Goal: Communication & Community: Connect with others

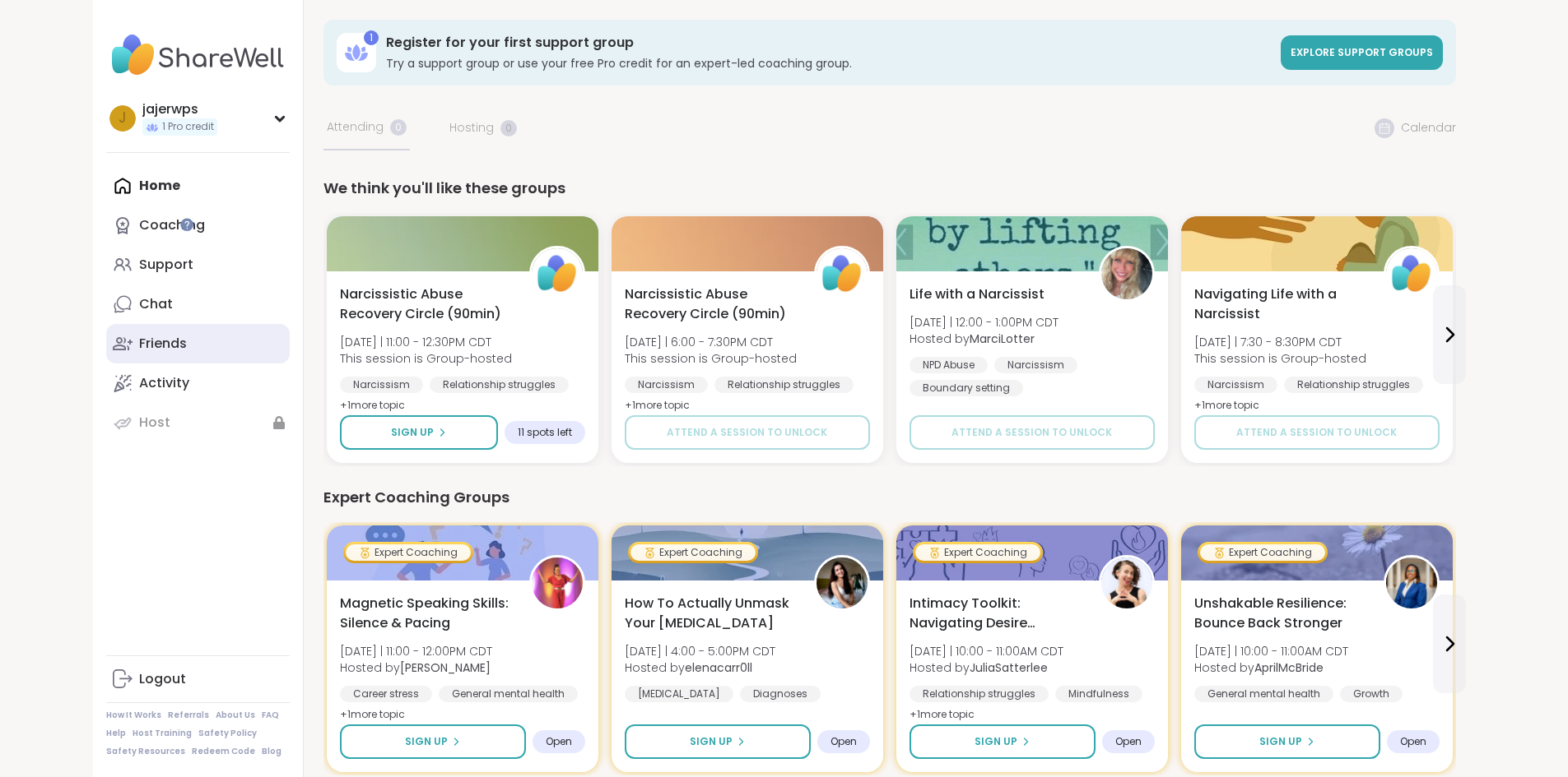
click at [139, 334] on div "Friends" at bounding box center [163, 343] width 48 height 18
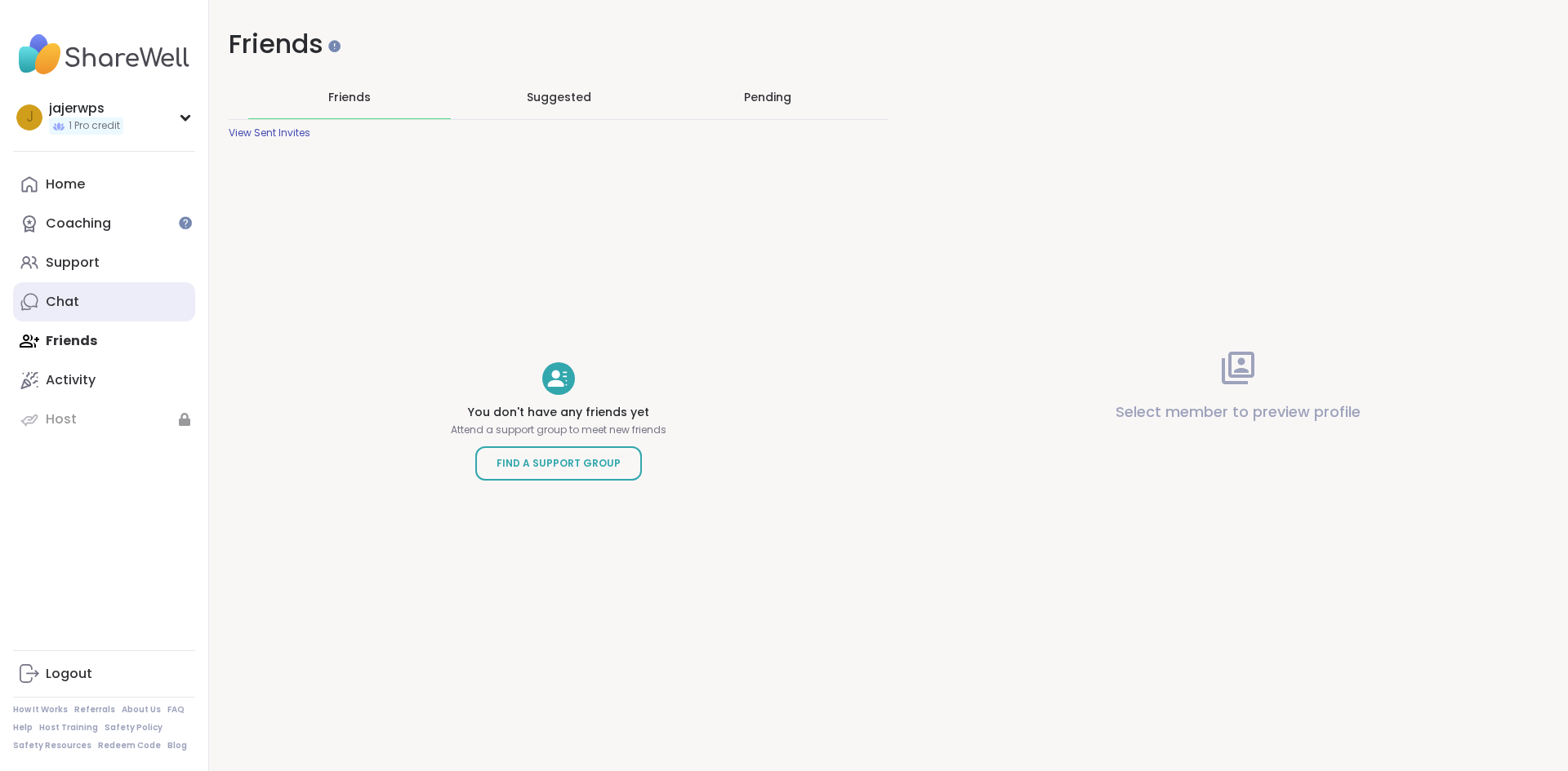
click at [70, 301] on div "Chat" at bounding box center [62, 301] width 33 height 18
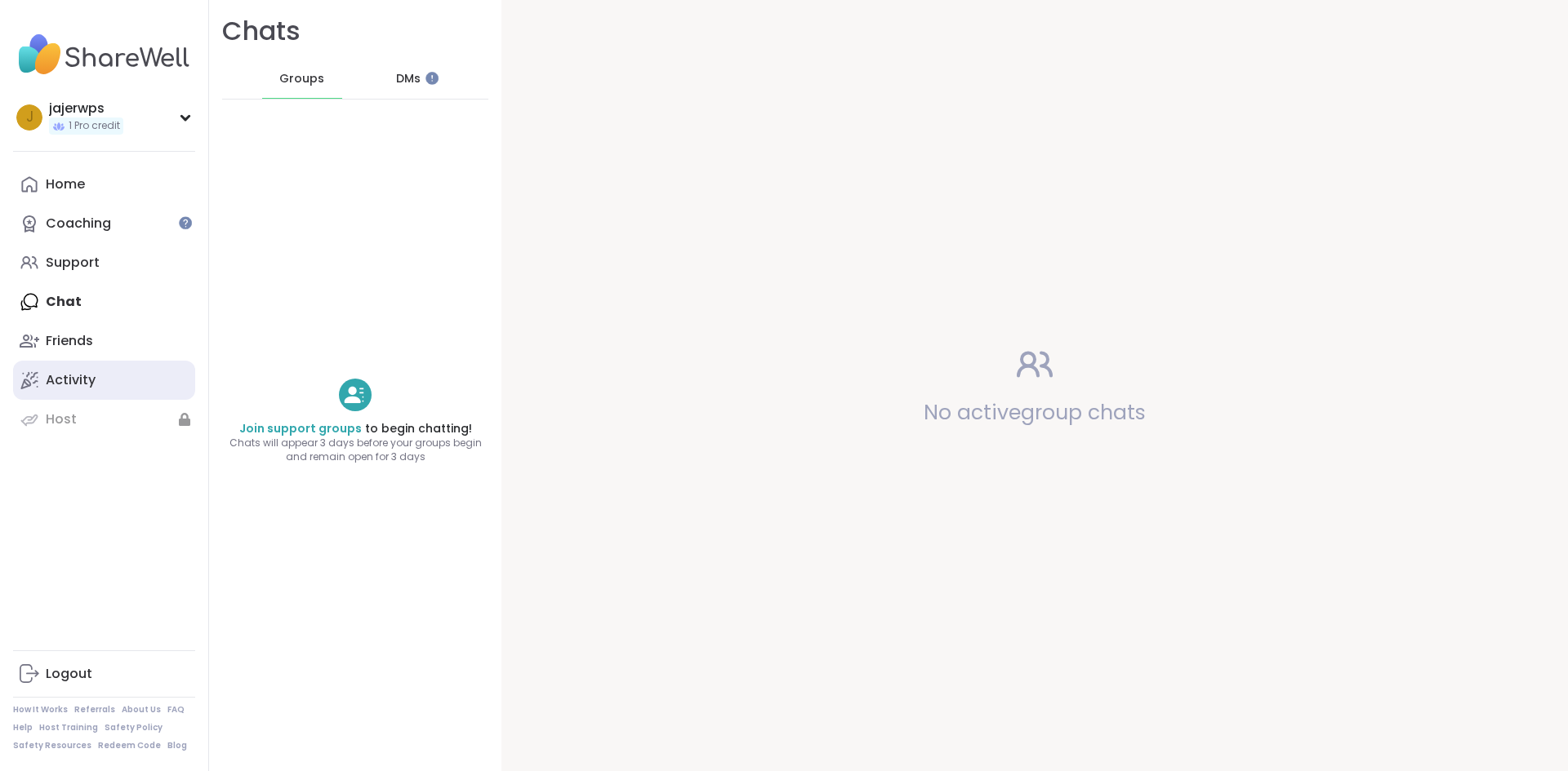
click at [57, 383] on div "Activity" at bounding box center [70, 380] width 50 height 18
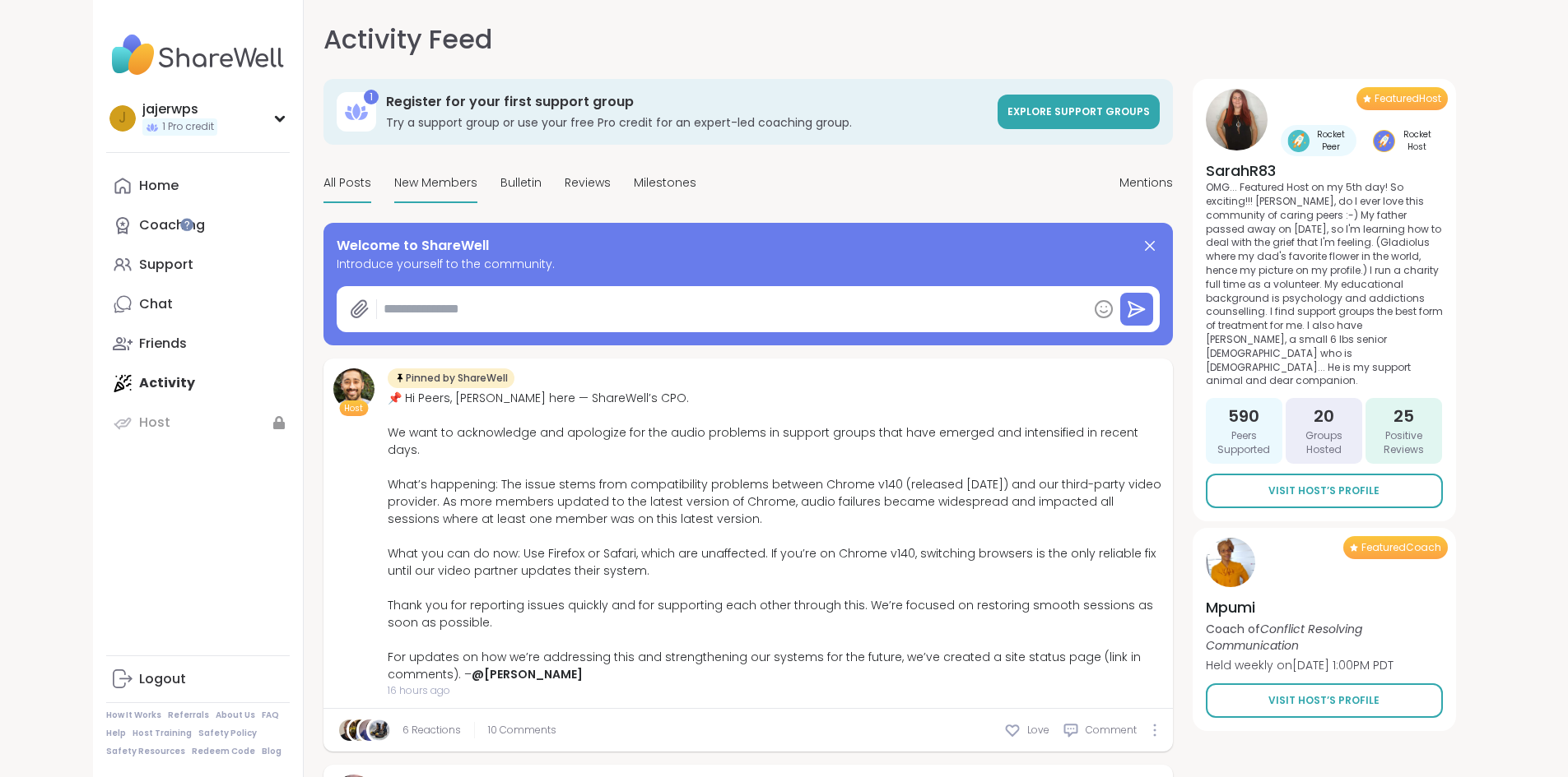
click at [394, 182] on span "New Members" at bounding box center [435, 183] width 83 height 17
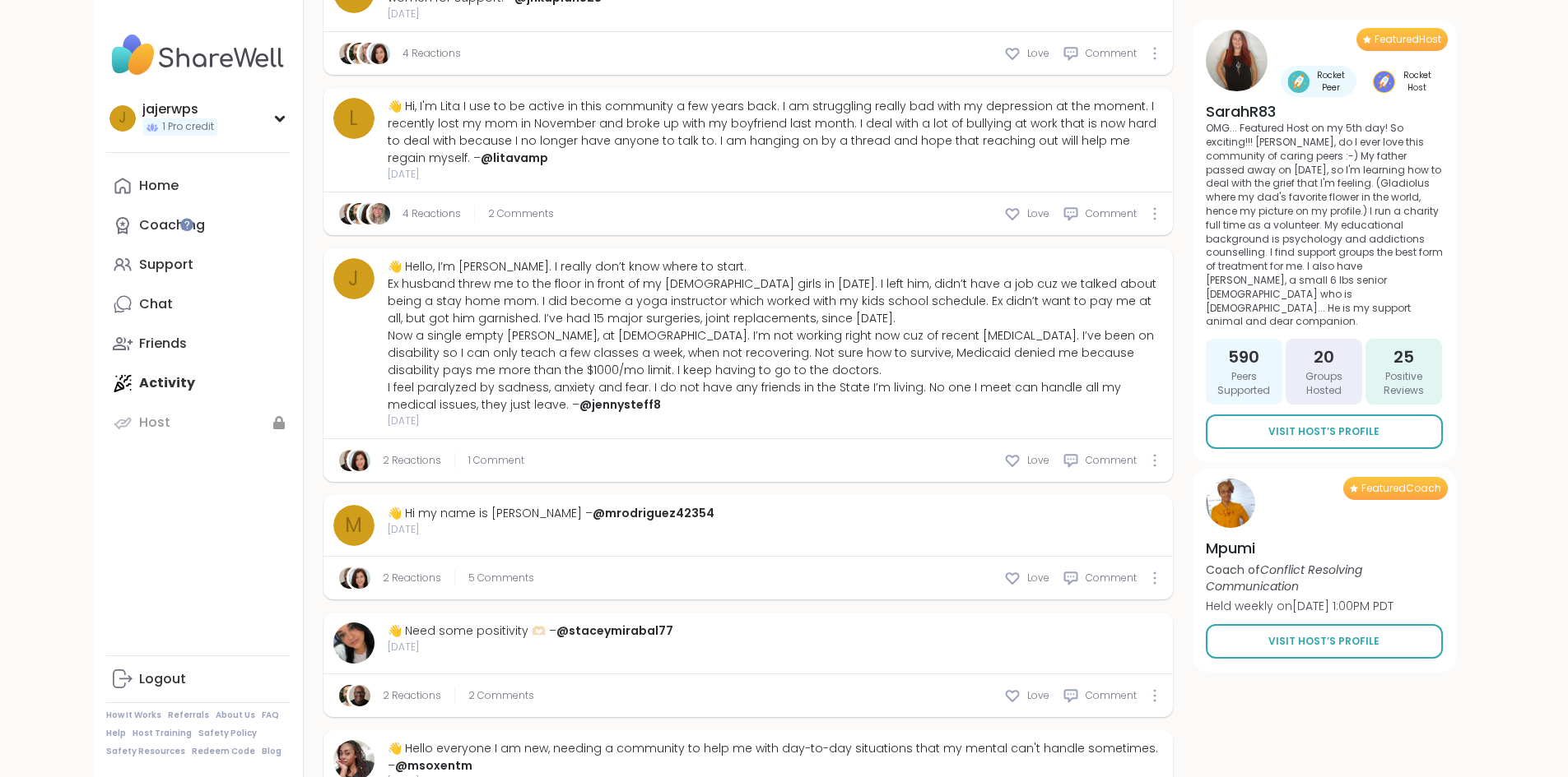
scroll to position [1812, 0]
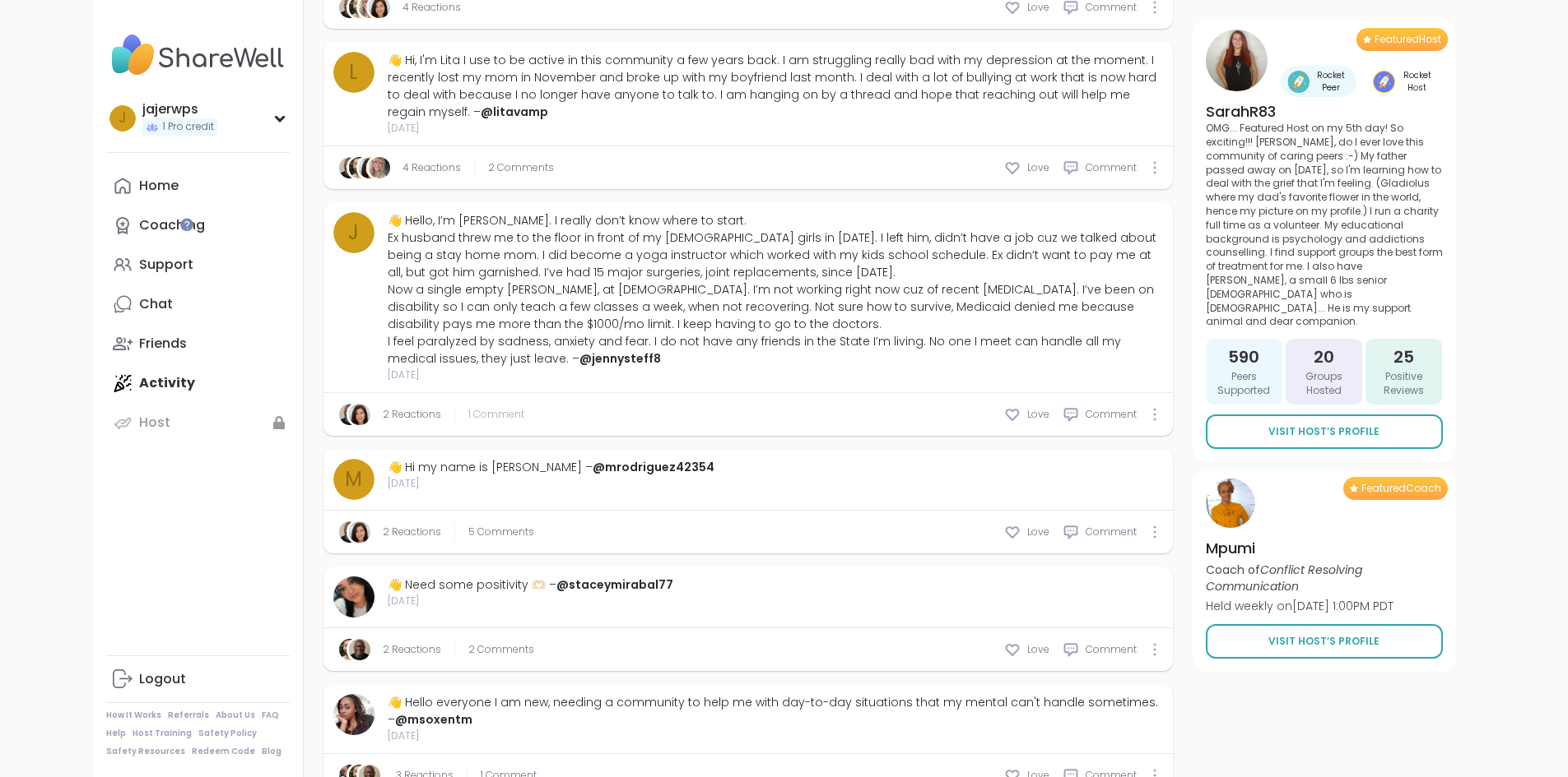
click at [468, 407] on span "1 Comment" at bounding box center [496, 415] width 56 height 15
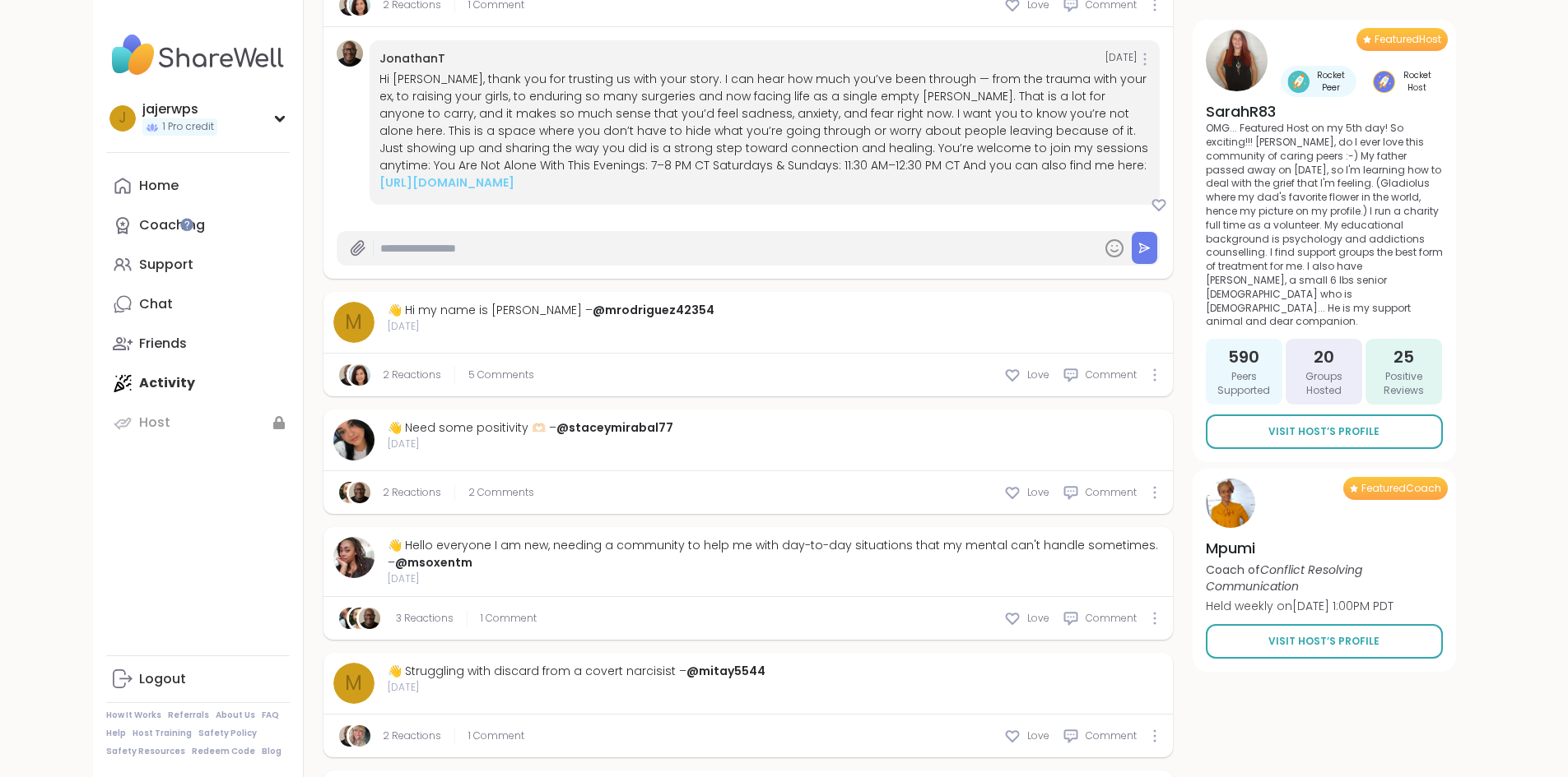
scroll to position [2224, 0]
click at [468, 484] on span "2 Comments" at bounding box center [501, 491] width 65 height 15
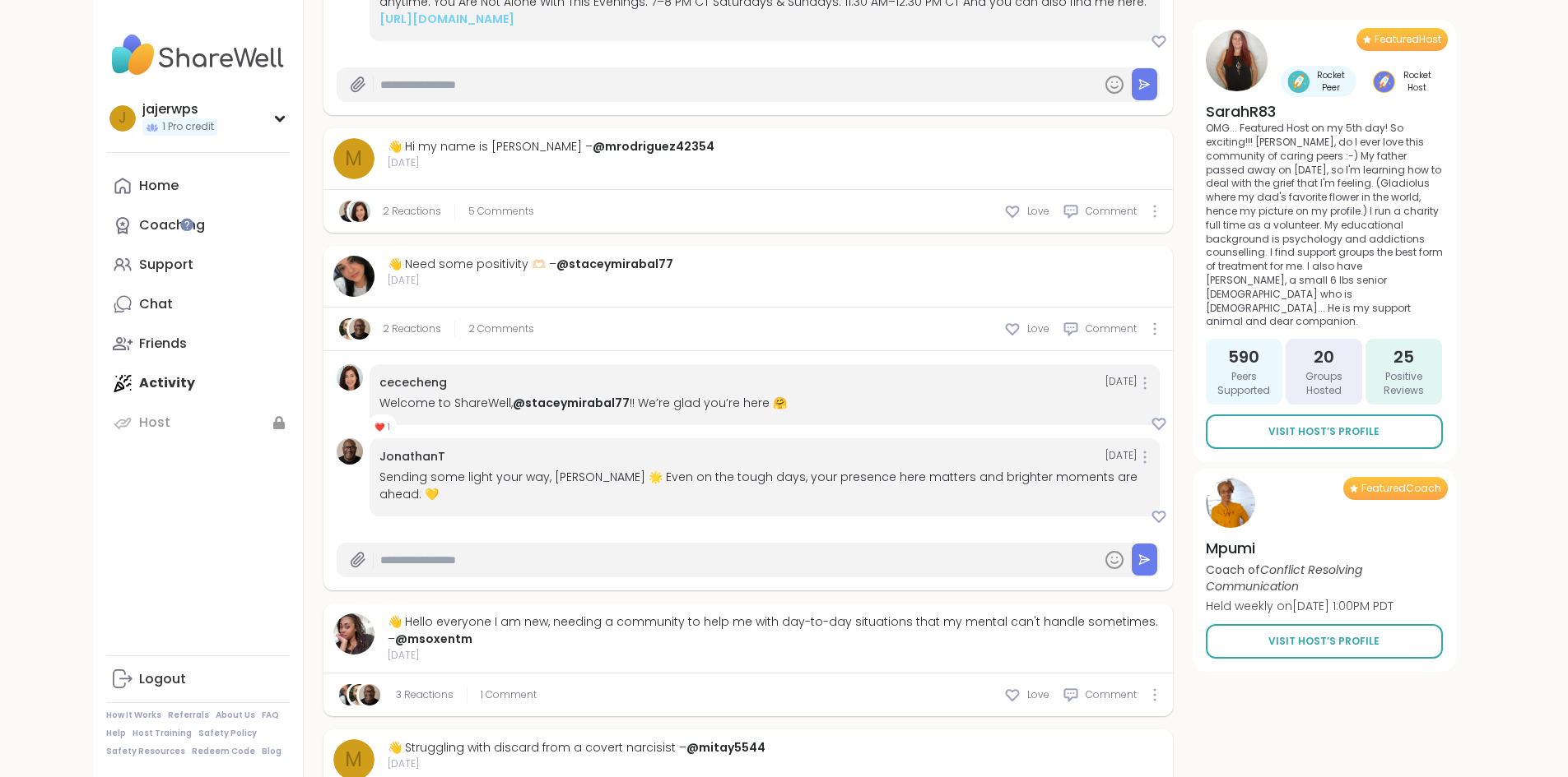
scroll to position [2552, 0]
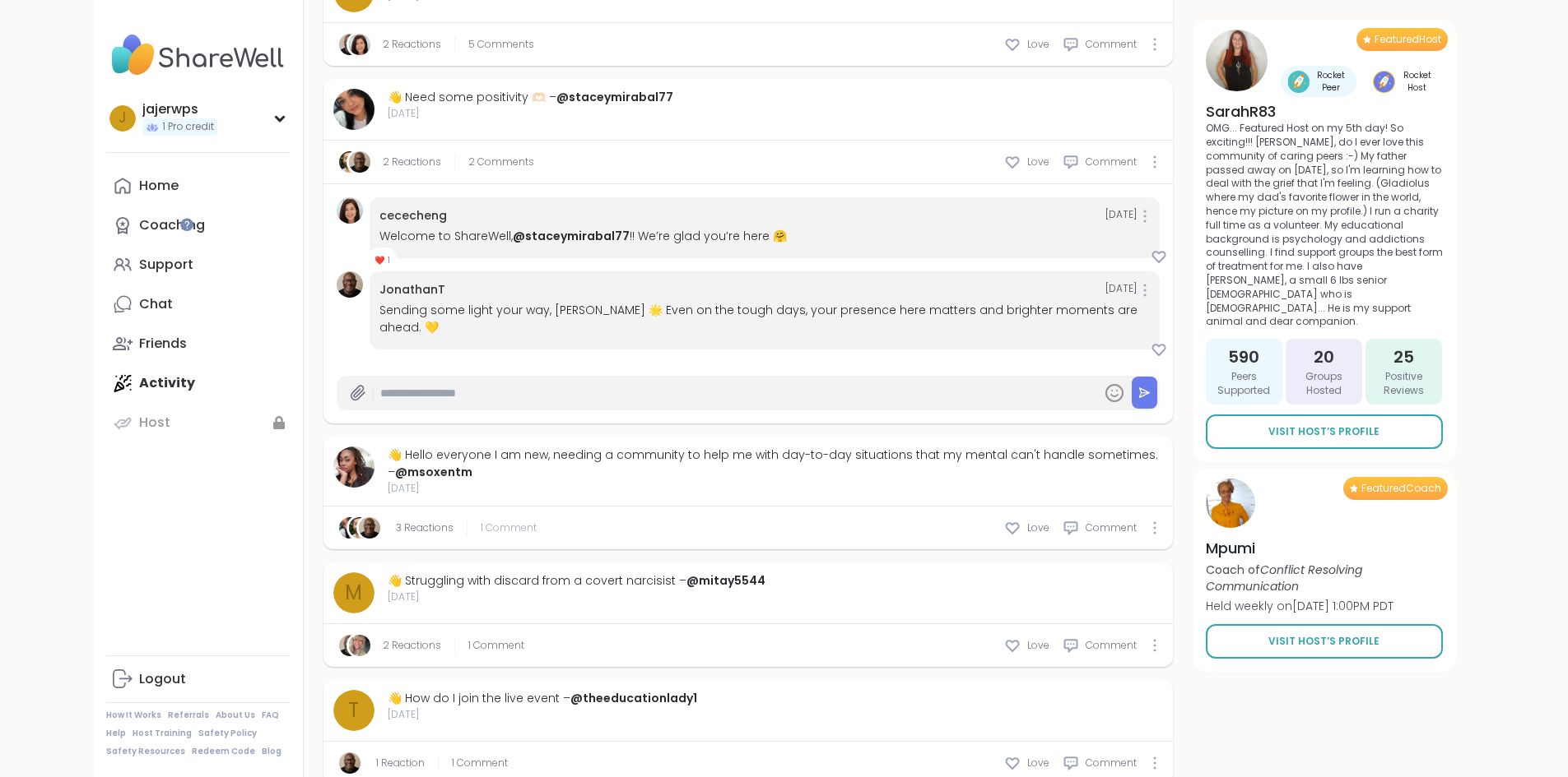
click at [480, 521] on span "1 Comment" at bounding box center [508, 529] width 56 height 15
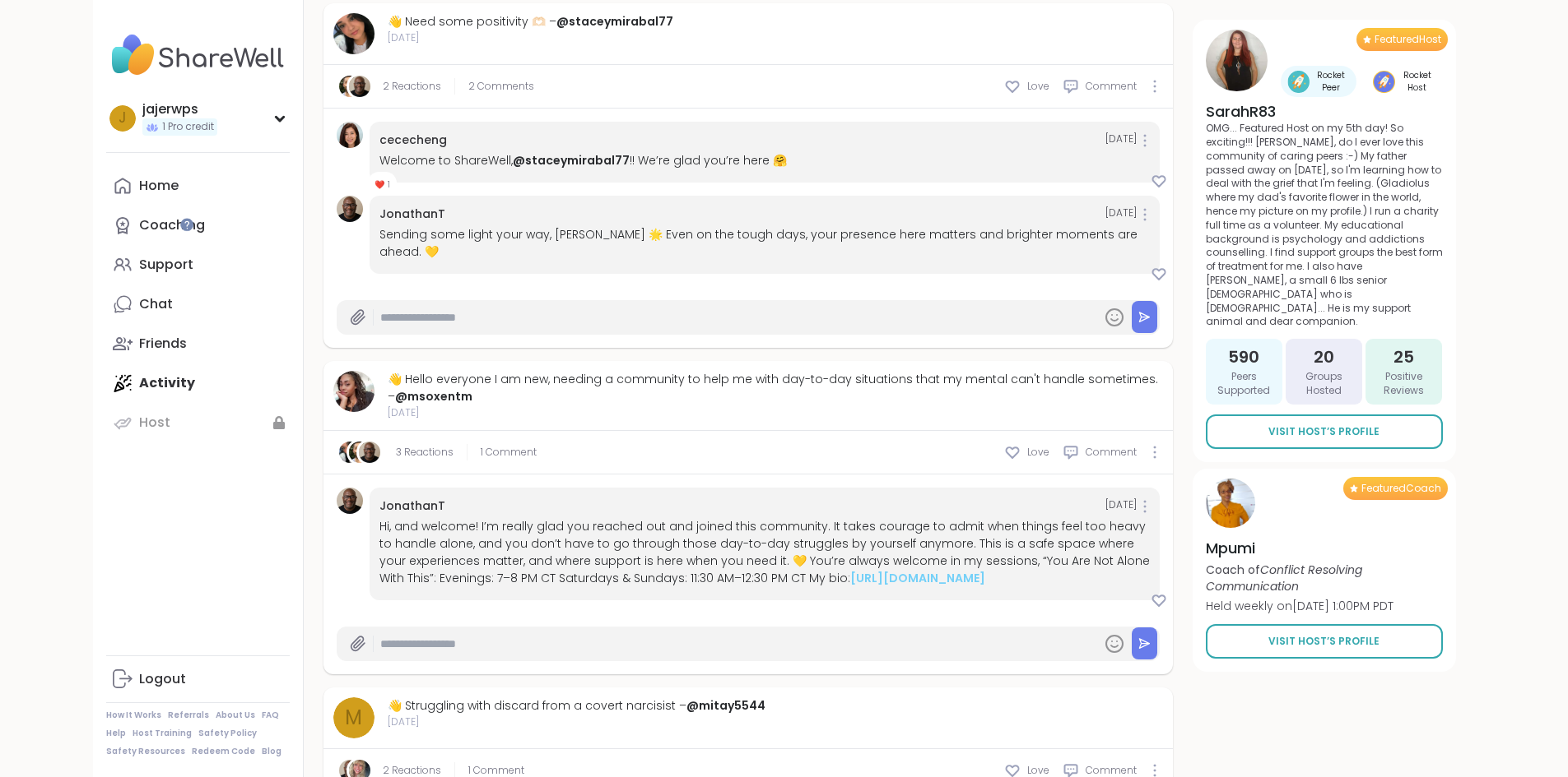
scroll to position [2780, 0]
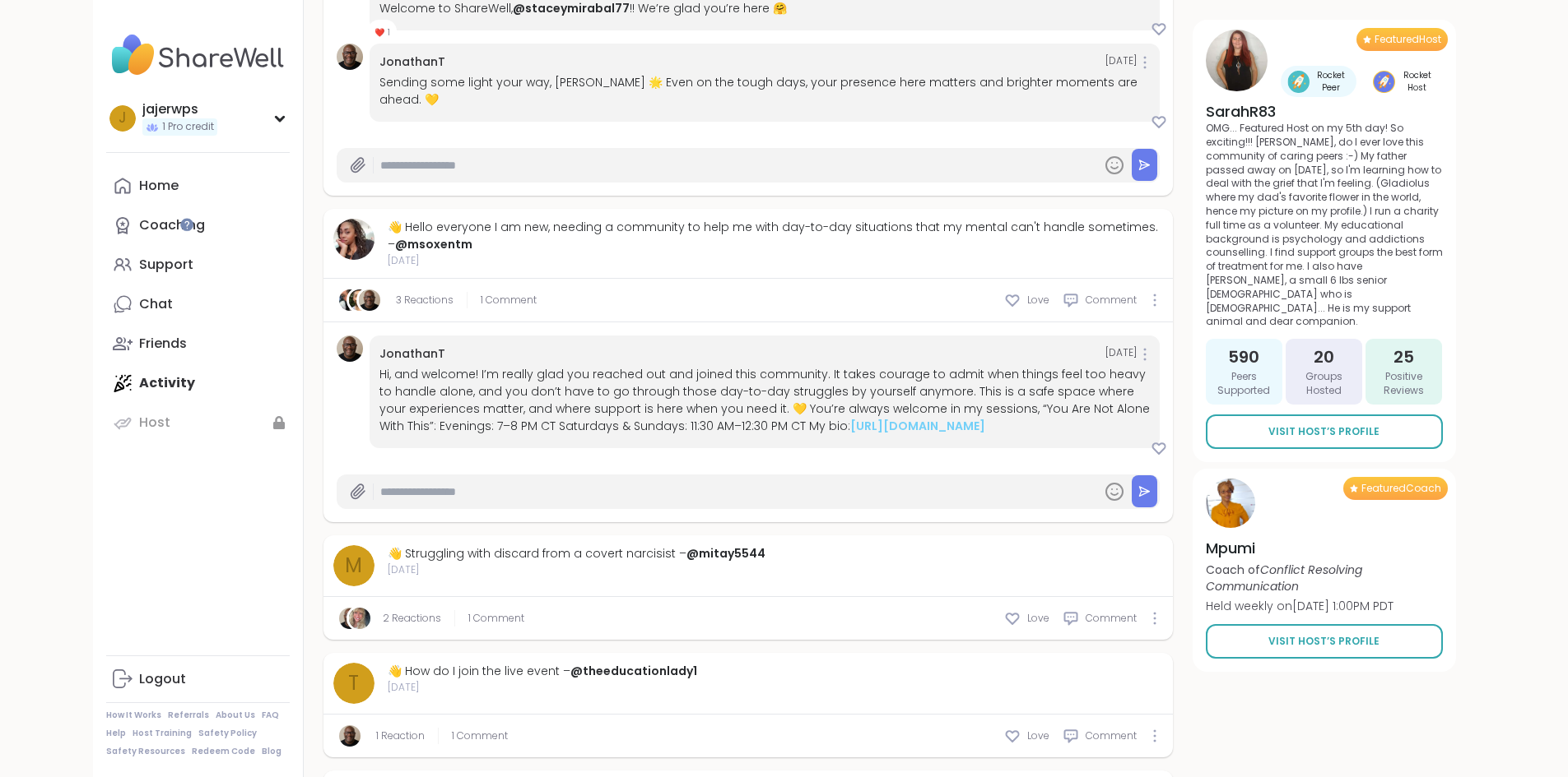
type textarea "*"
click at [468, 611] on span "1 Comment" at bounding box center [496, 618] width 56 height 15
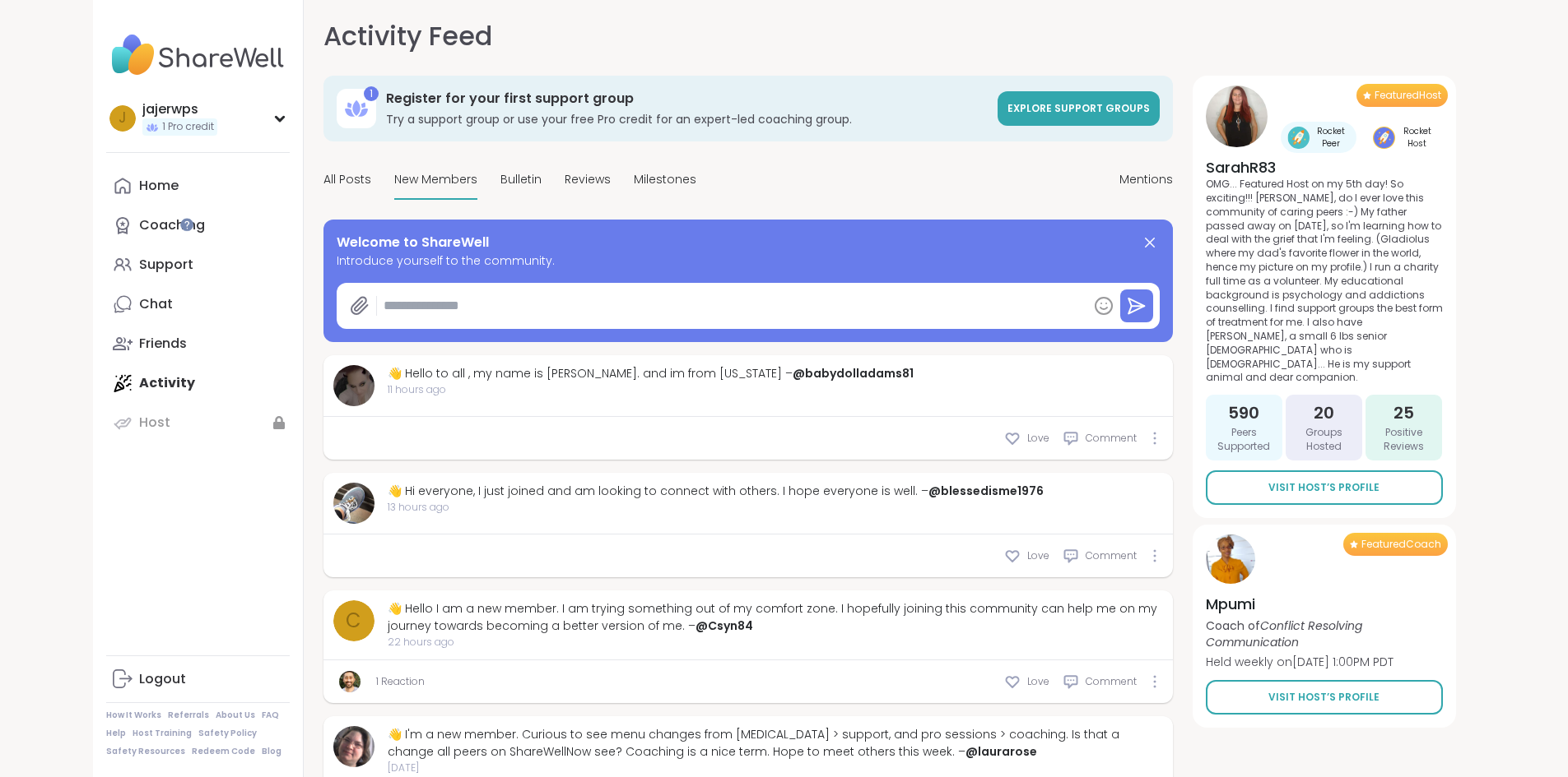
scroll to position [0, 0]
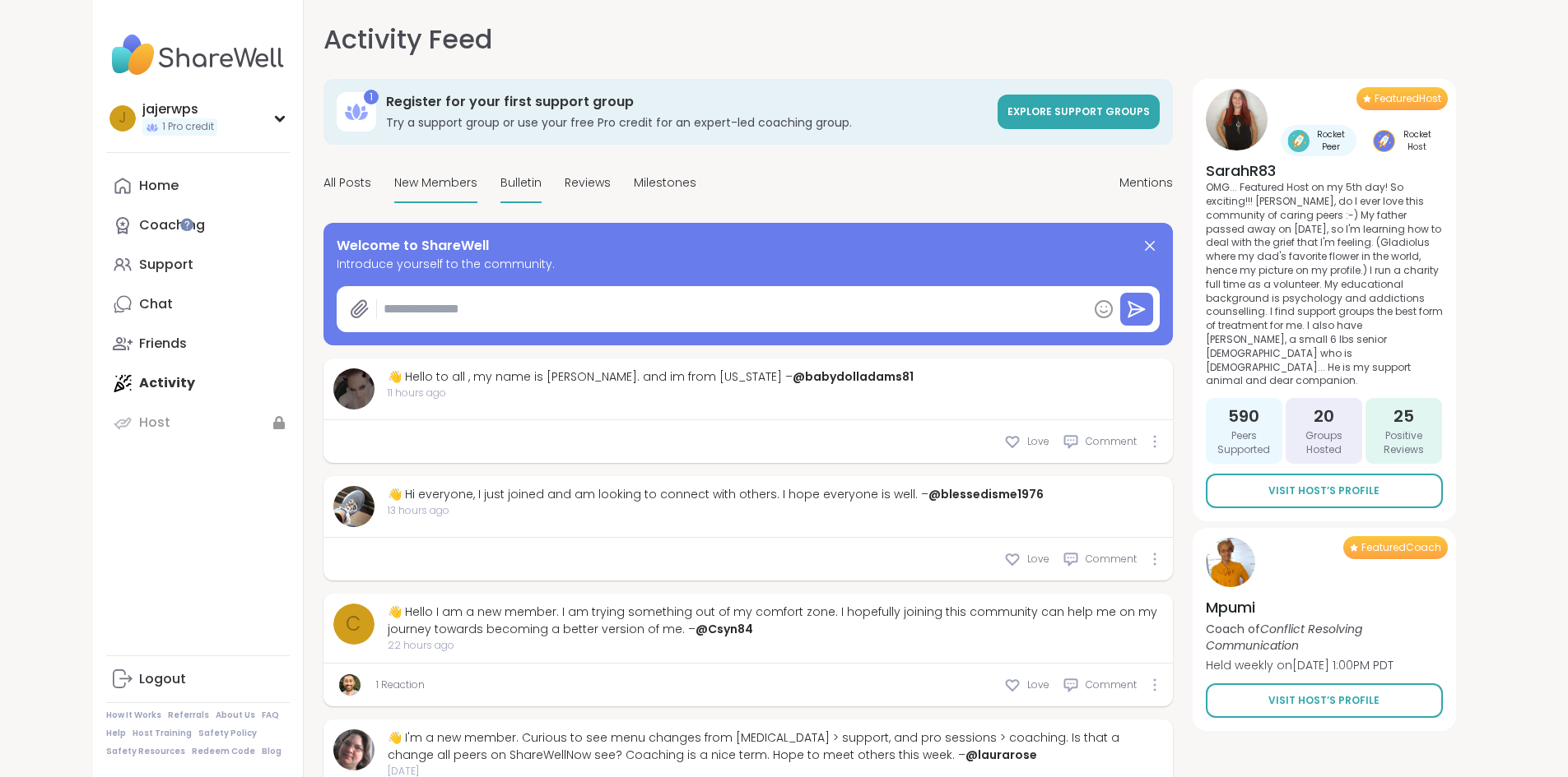
click at [501, 180] on span "Bulletin" at bounding box center [521, 183] width 41 height 17
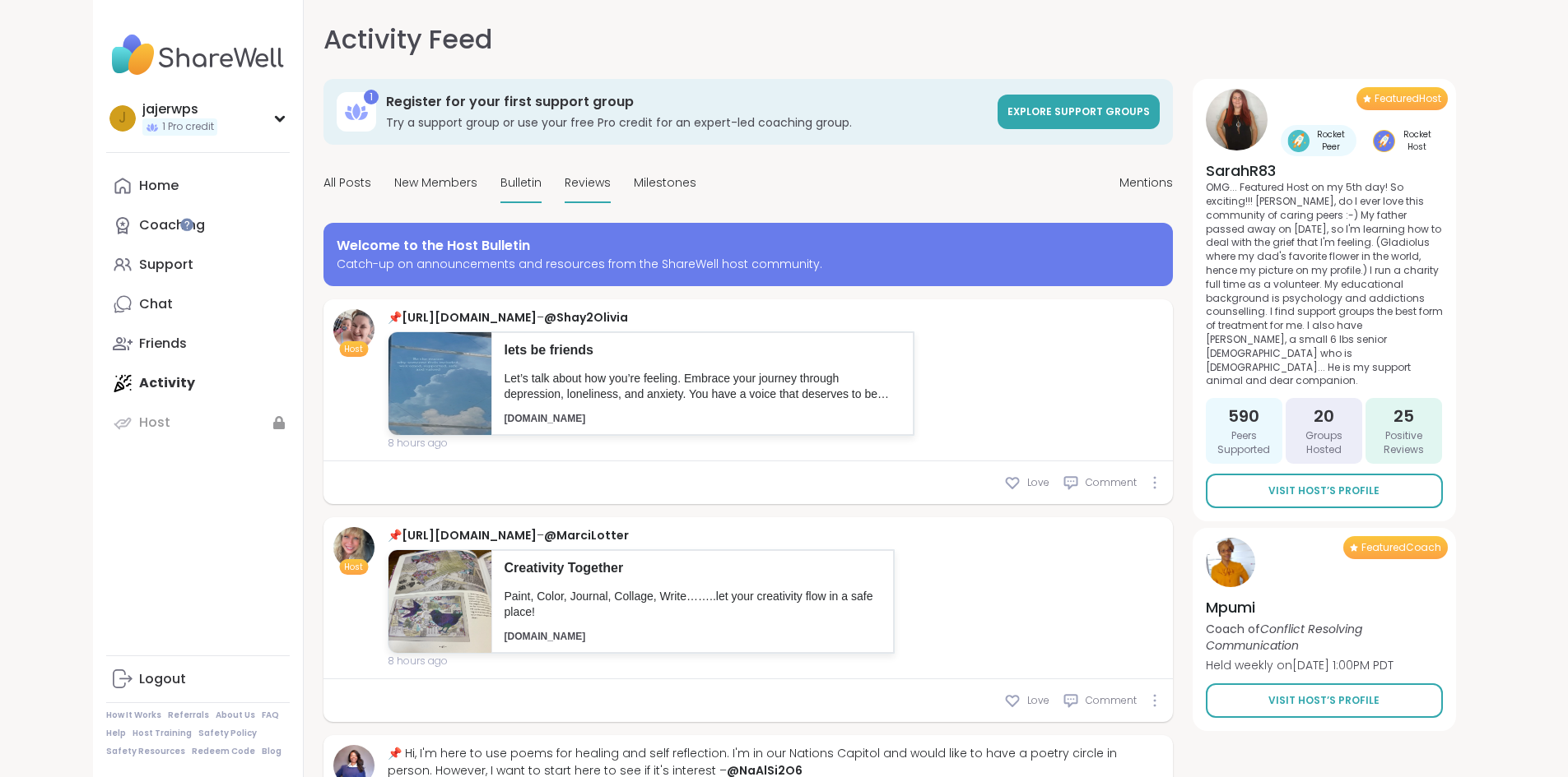
click at [564, 177] on span "Reviews" at bounding box center [587, 183] width 46 height 17
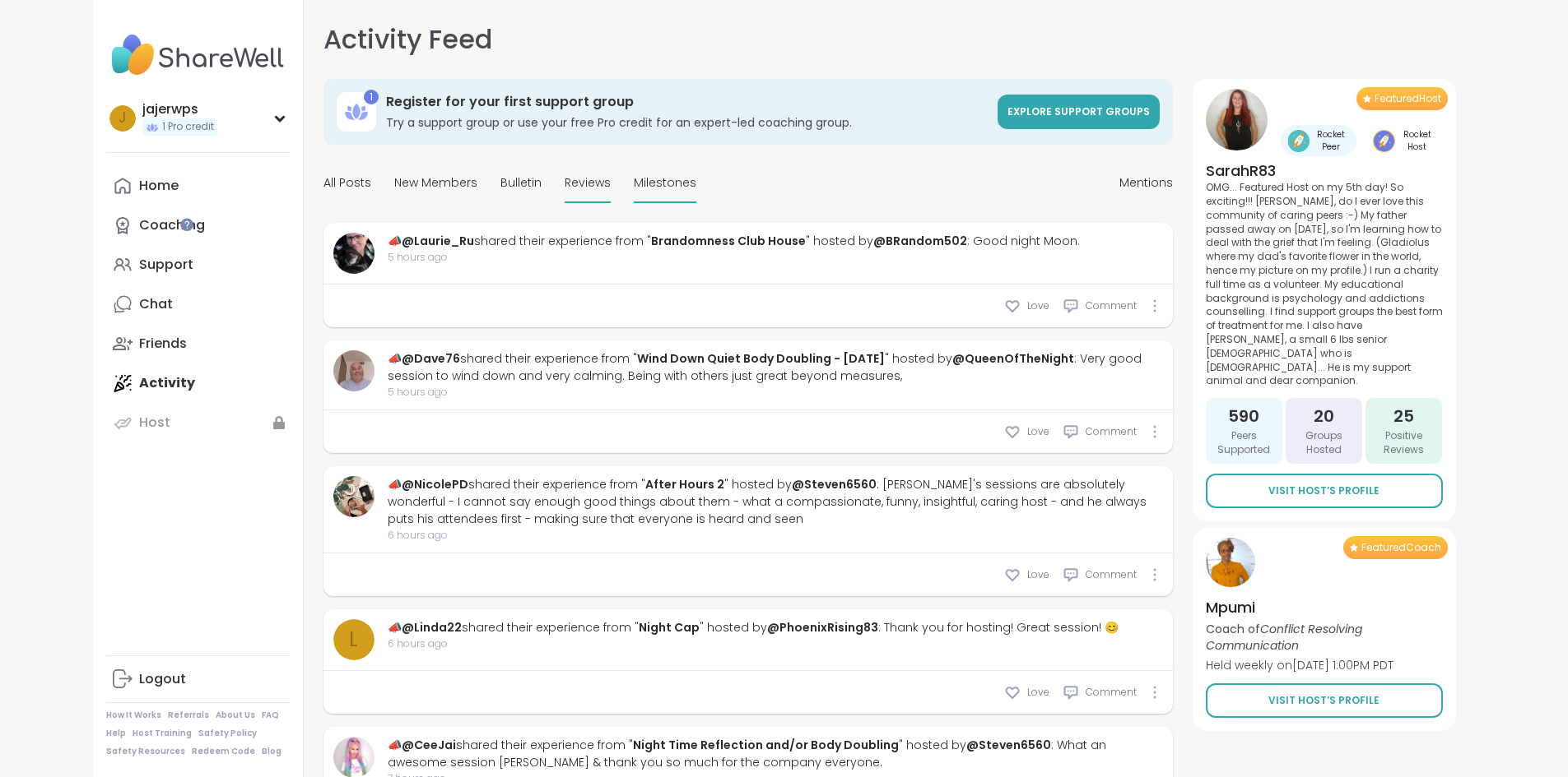
click at [634, 181] on span "Milestones" at bounding box center [664, 183] width 63 height 17
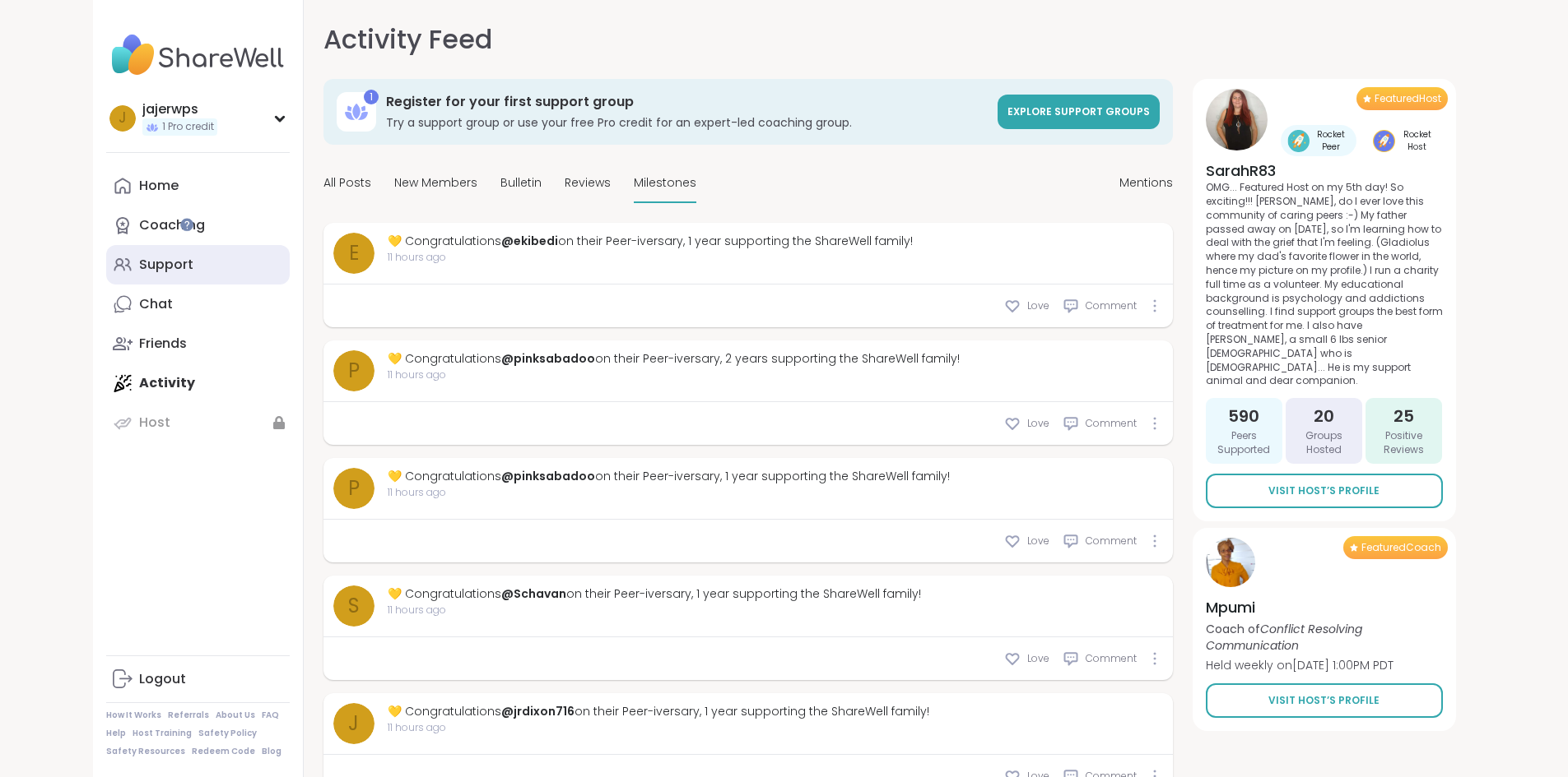
click at [107, 273] on link "Support" at bounding box center [198, 264] width 183 height 39
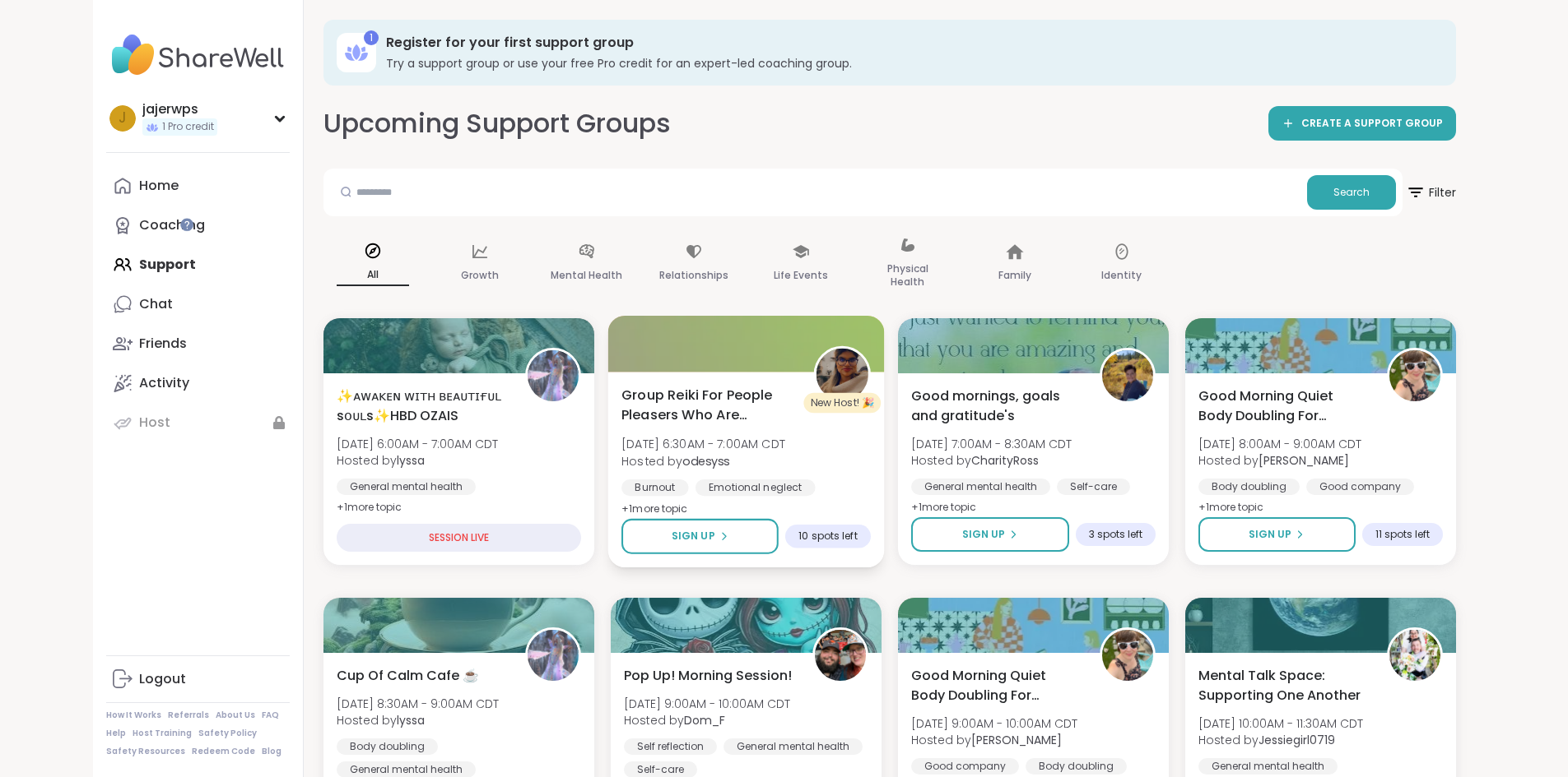
click at [625, 396] on span "Group Reiki For People Pleasers Who Are Exhausted" at bounding box center [708, 404] width 174 height 40
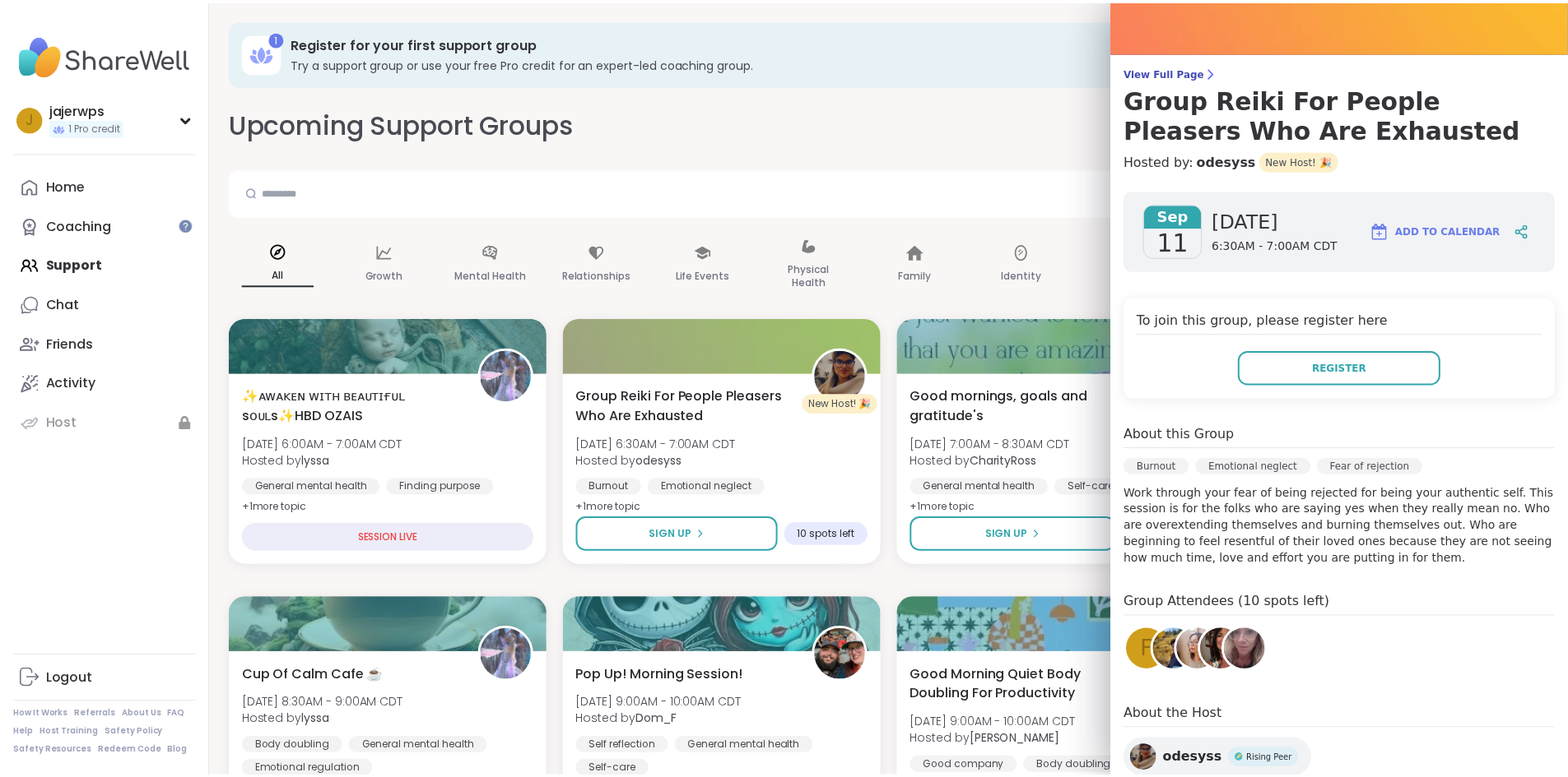
scroll to position [210, 0]
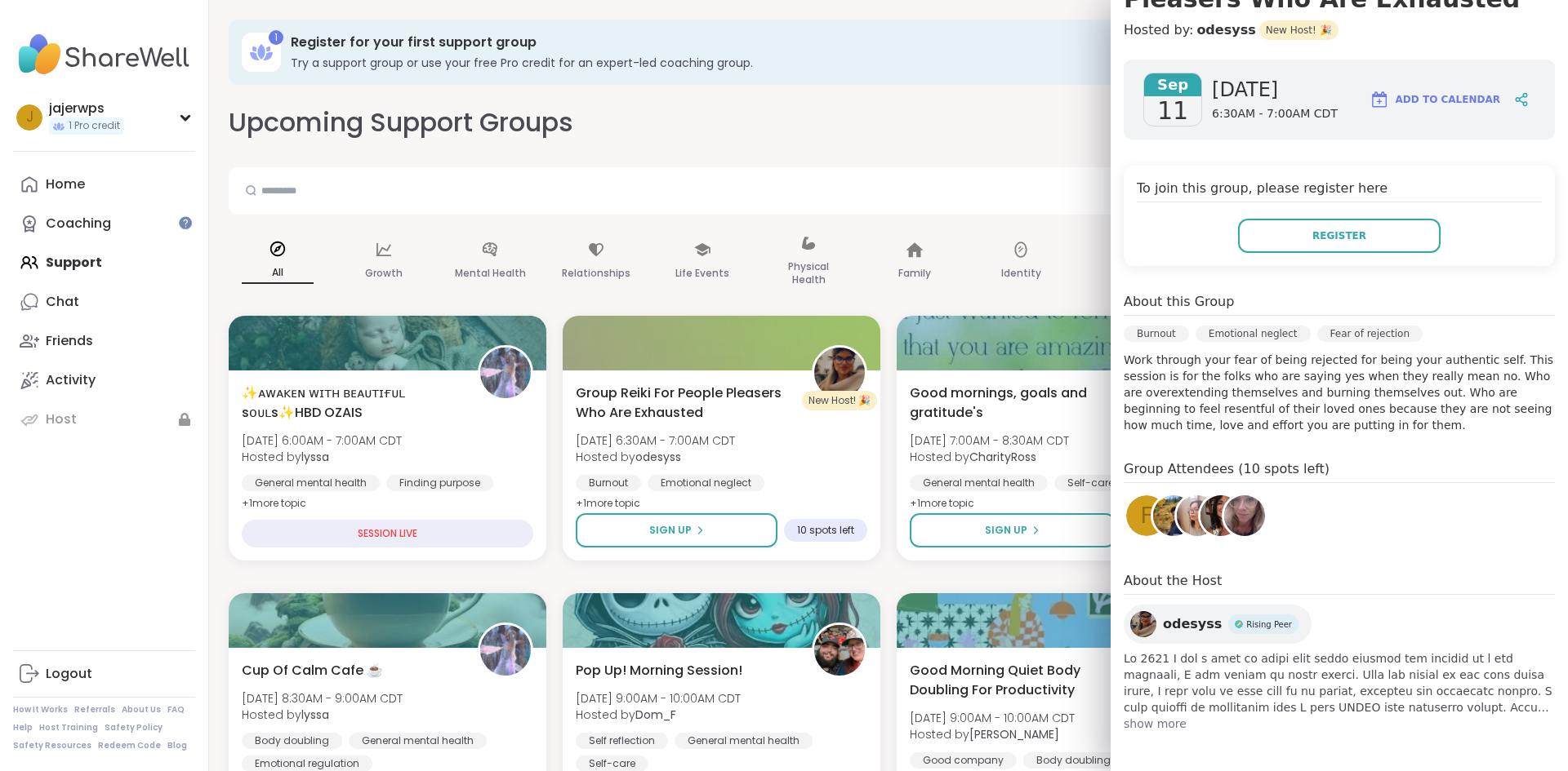
click at [1130, 625] on img at bounding box center [1143, 625] width 26 height 26
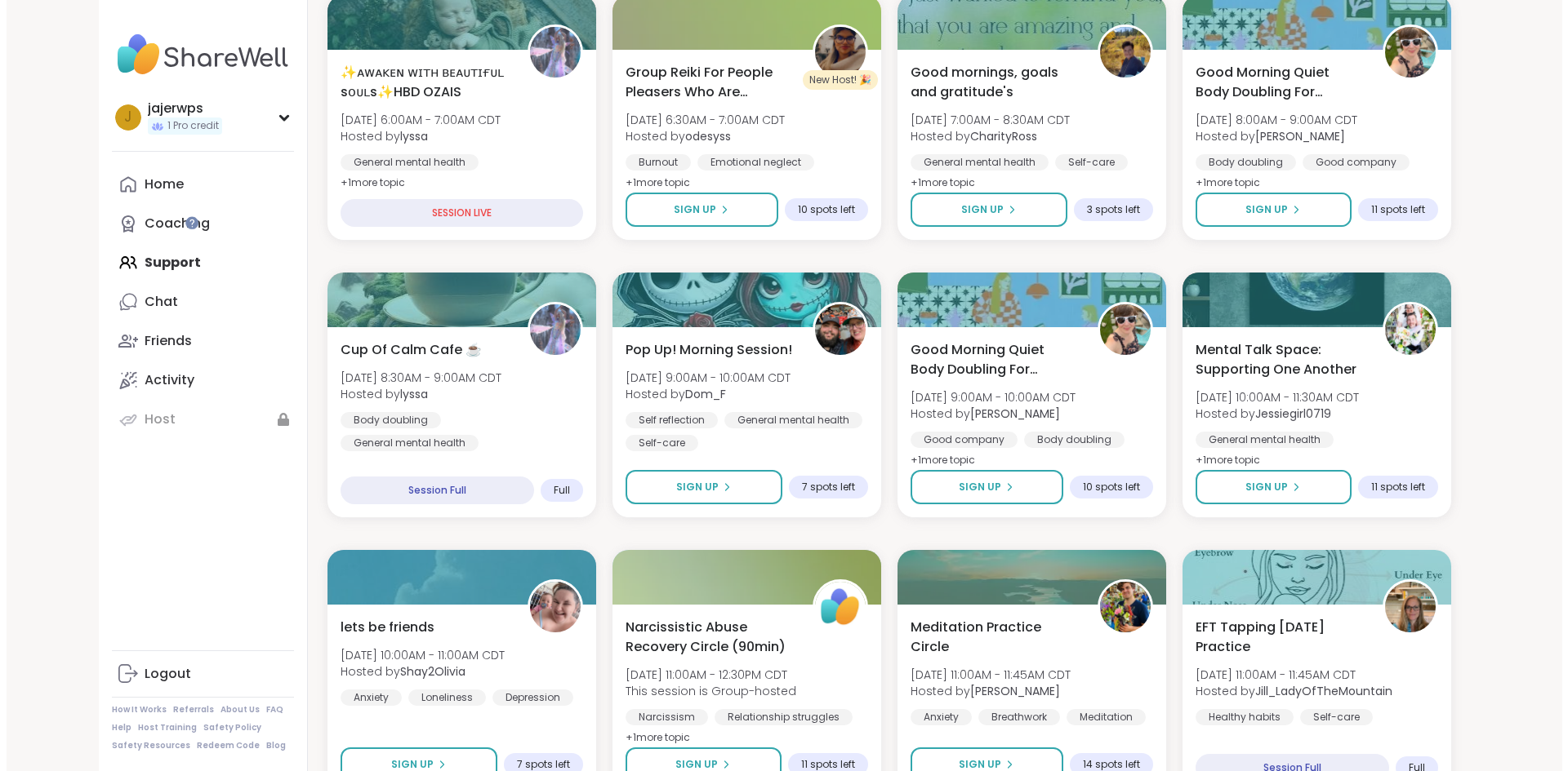
scroll to position [326, 0]
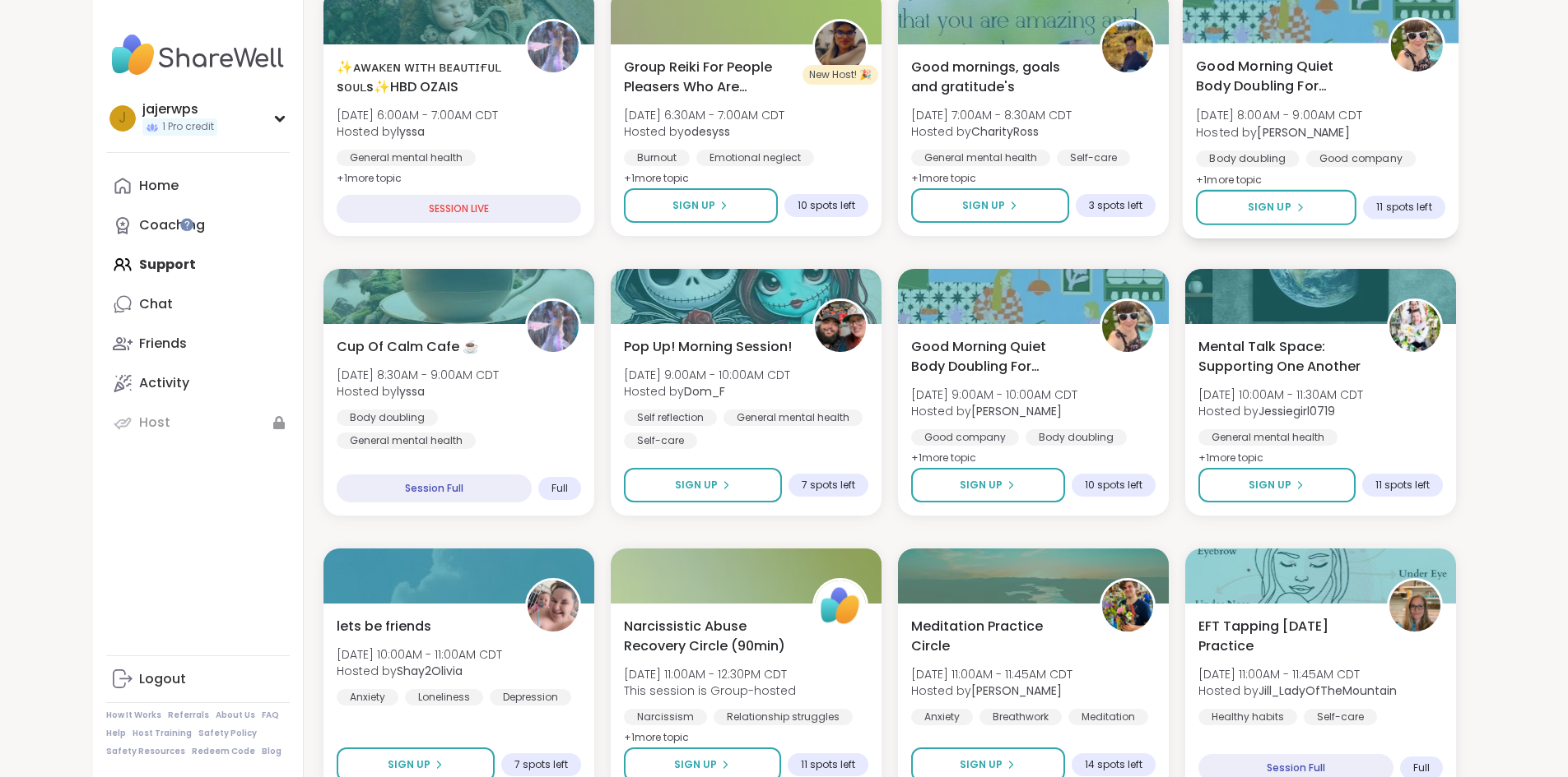
click at [1315, 79] on span "Good Morning Quiet Body Doubling For Productivity" at bounding box center [1283, 76] width 174 height 40
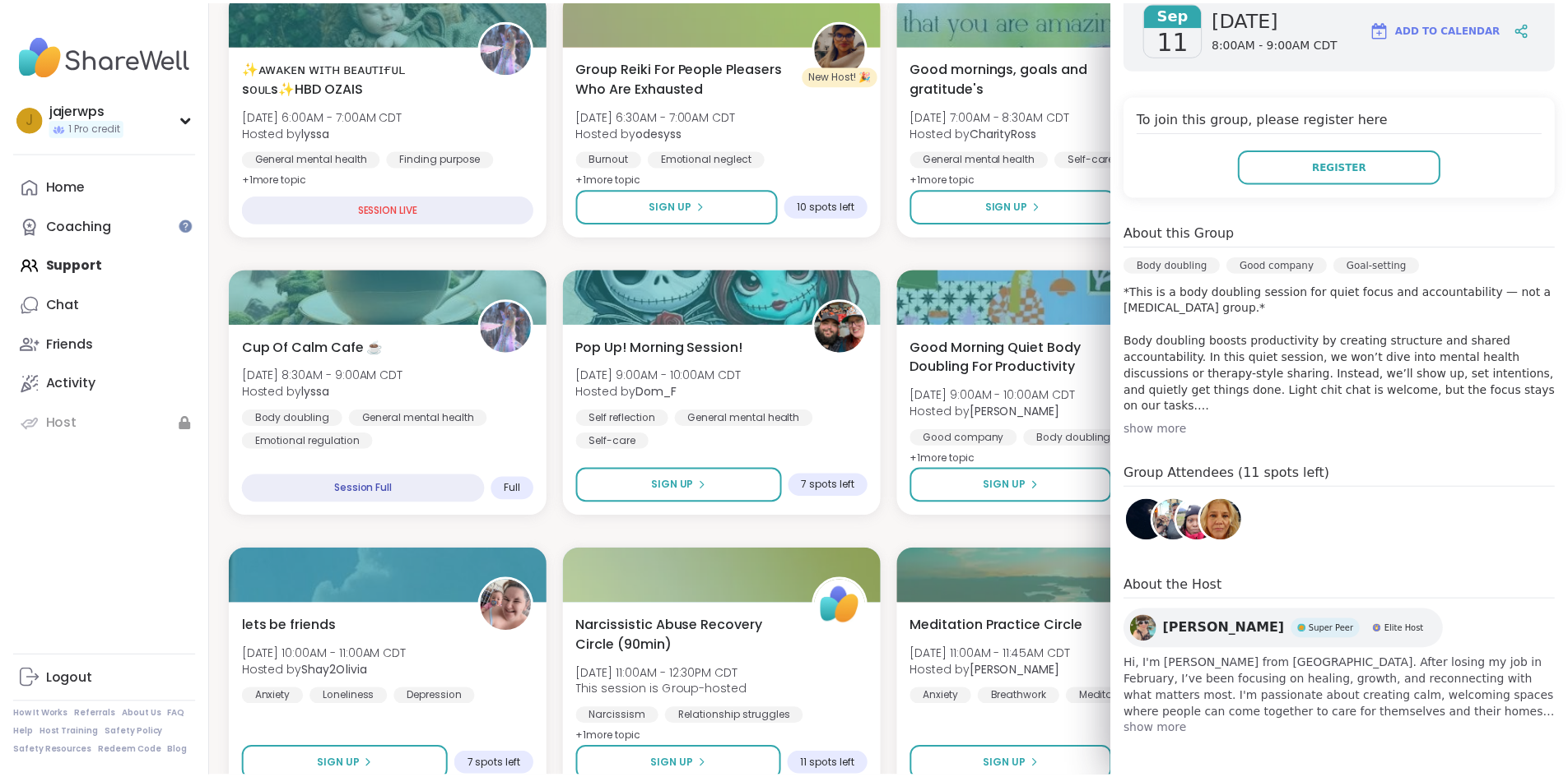
scroll to position [0, 0]
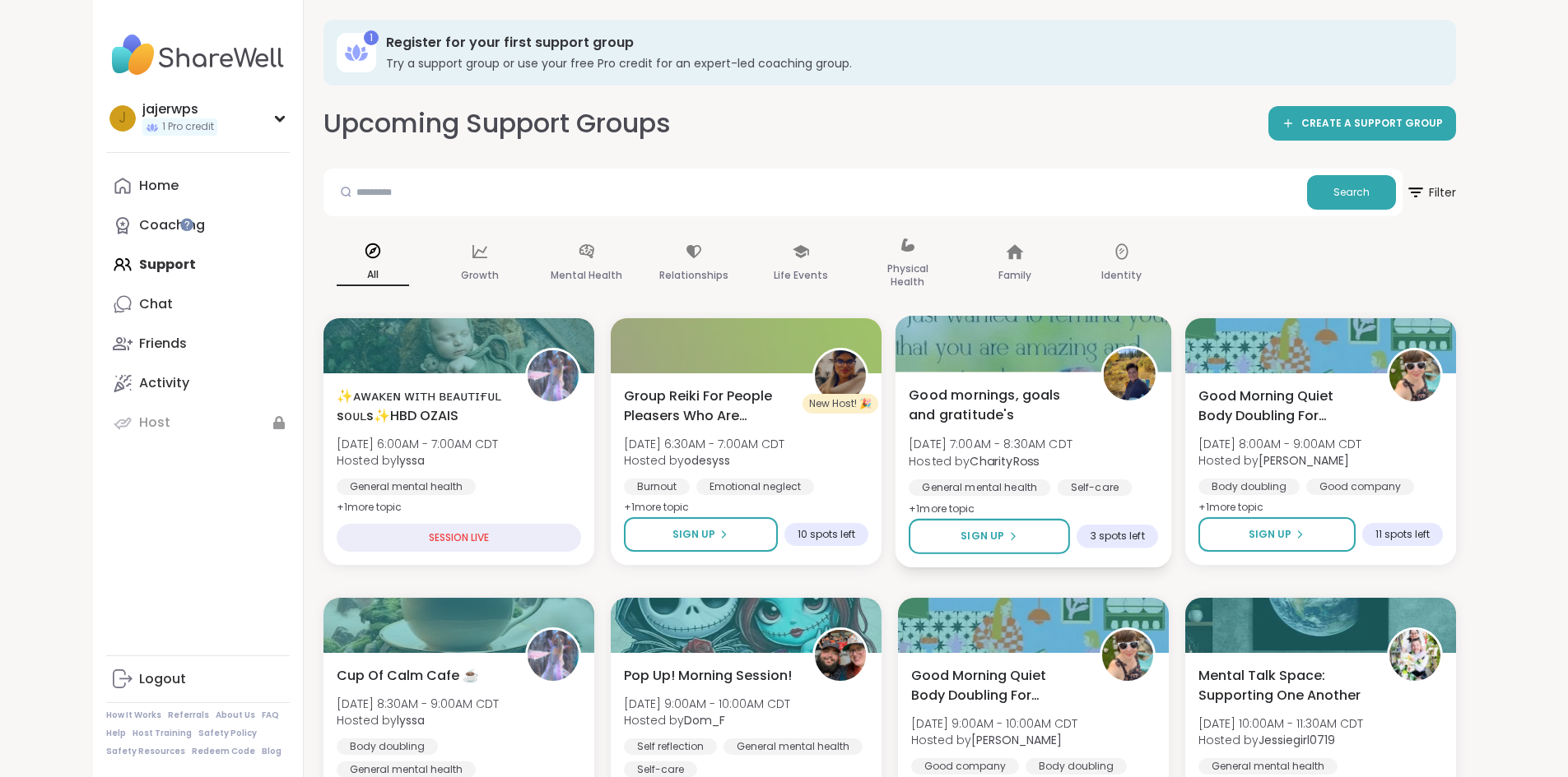
click at [954, 445] on span "[DATE] 7:00AM - 8:30AM CDT" at bounding box center [990, 445] width 164 height 17
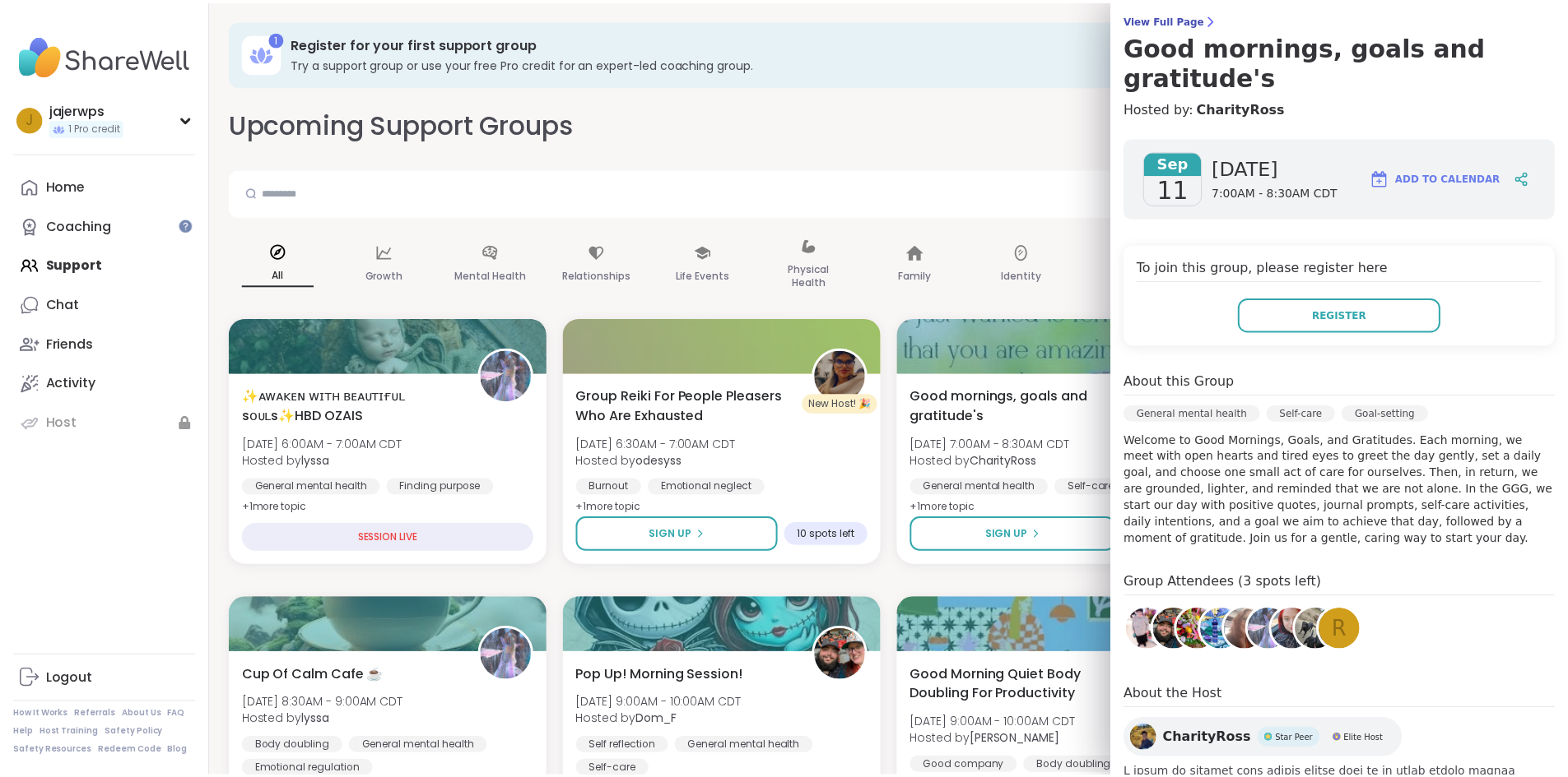
scroll to position [164, 0]
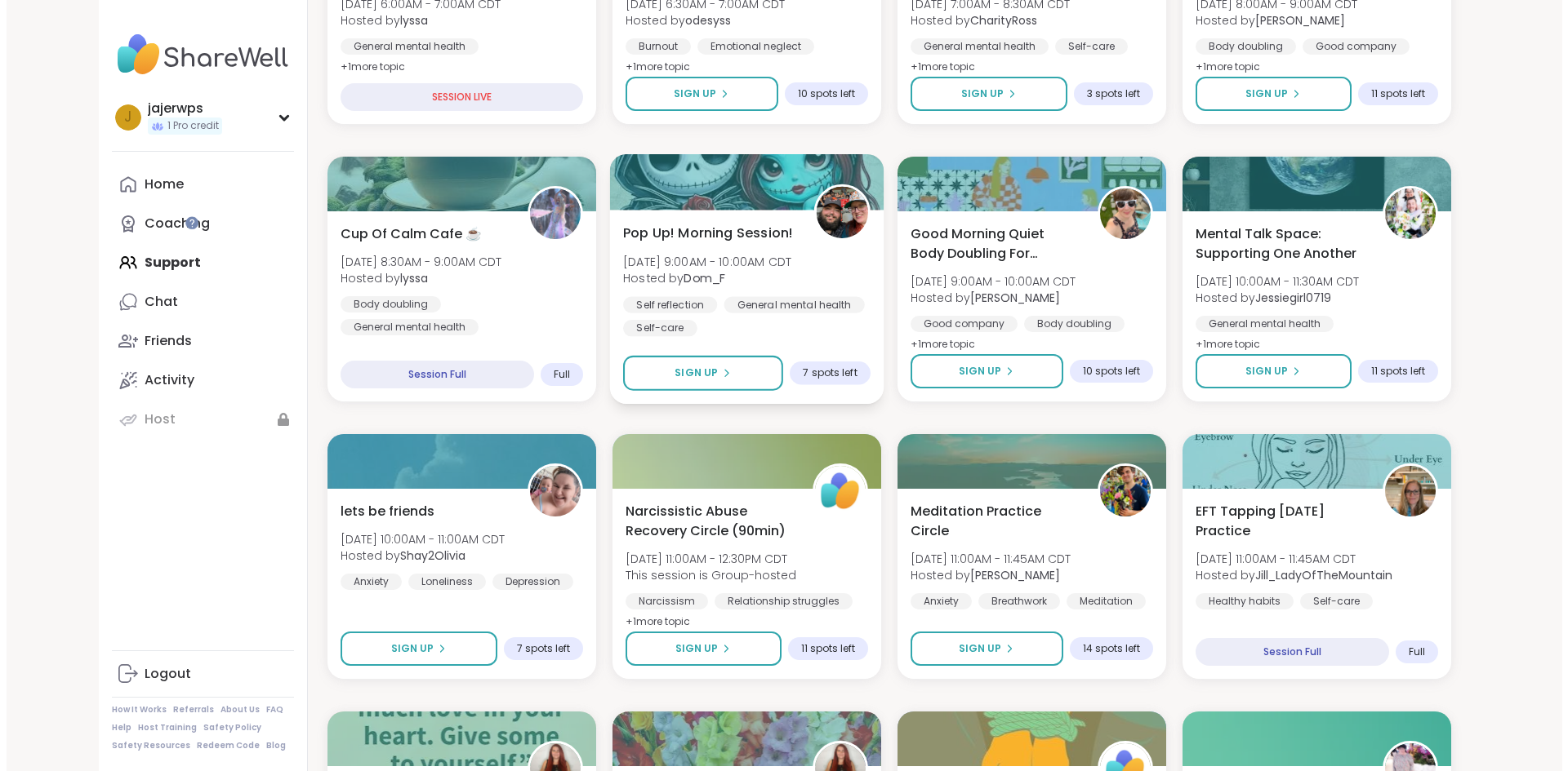
scroll to position [489, 0]
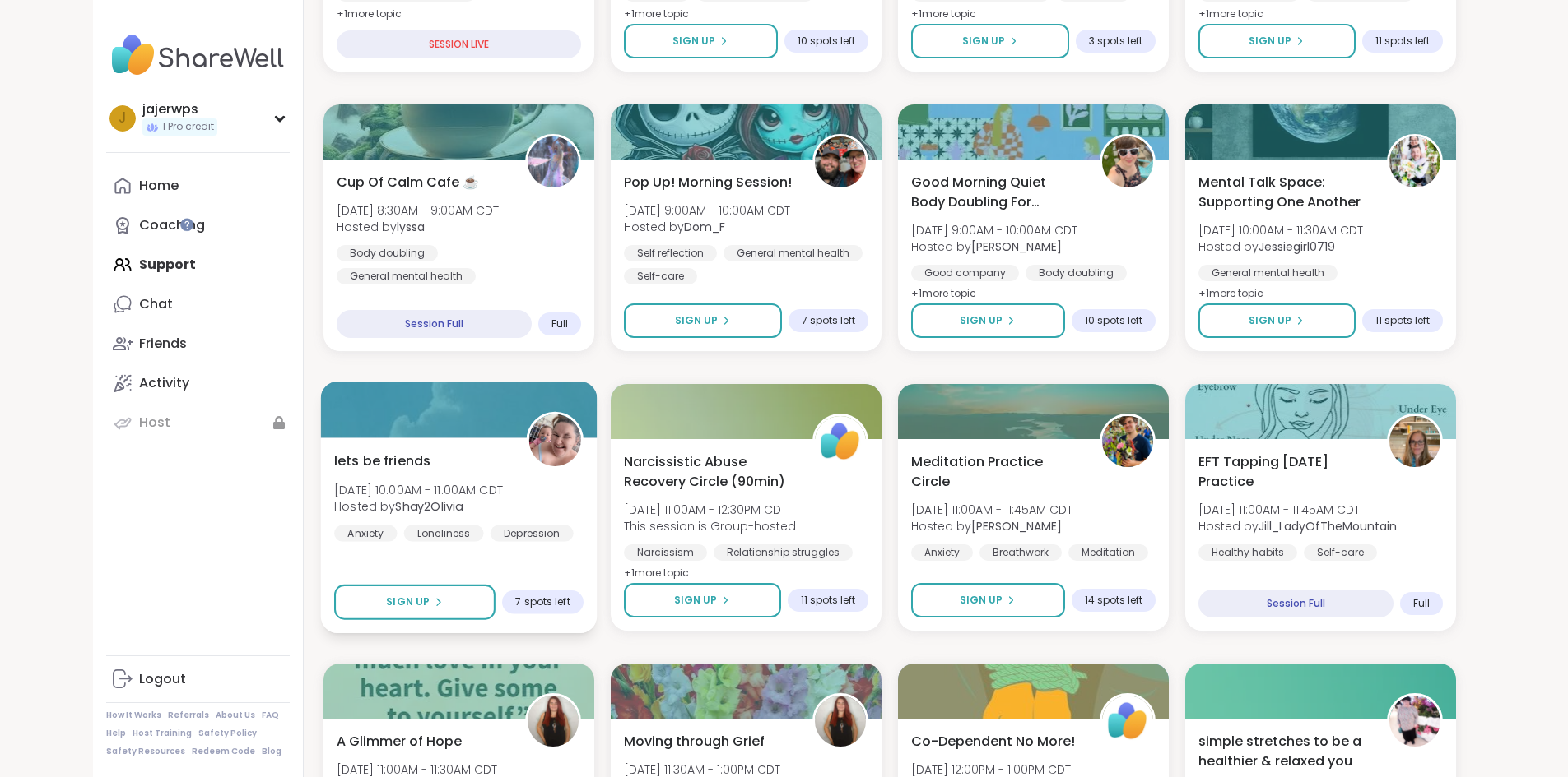
click at [395, 499] on b "Shay2Olivia" at bounding box center [429, 507] width 67 height 17
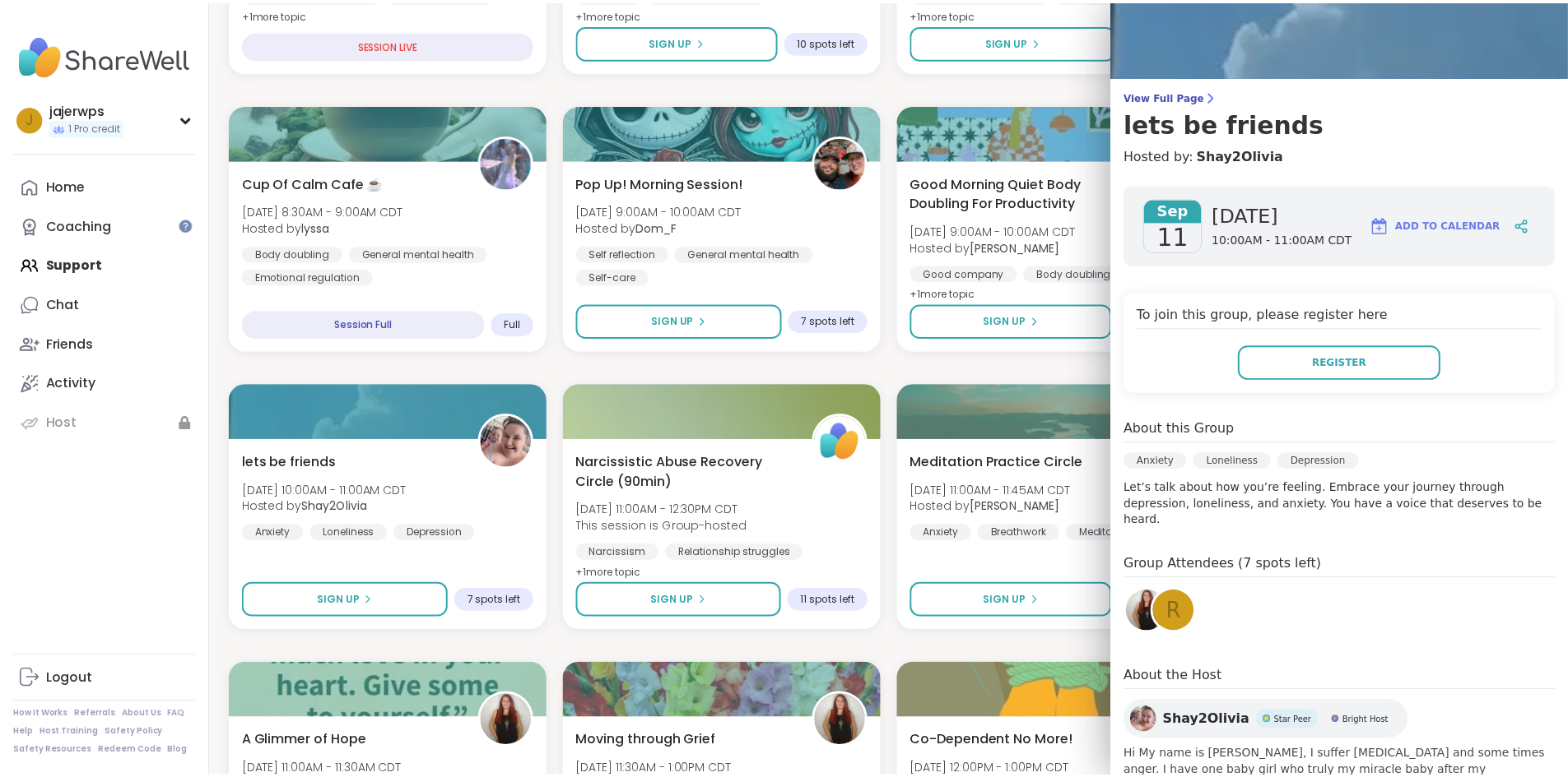
scroll to position [81, 0]
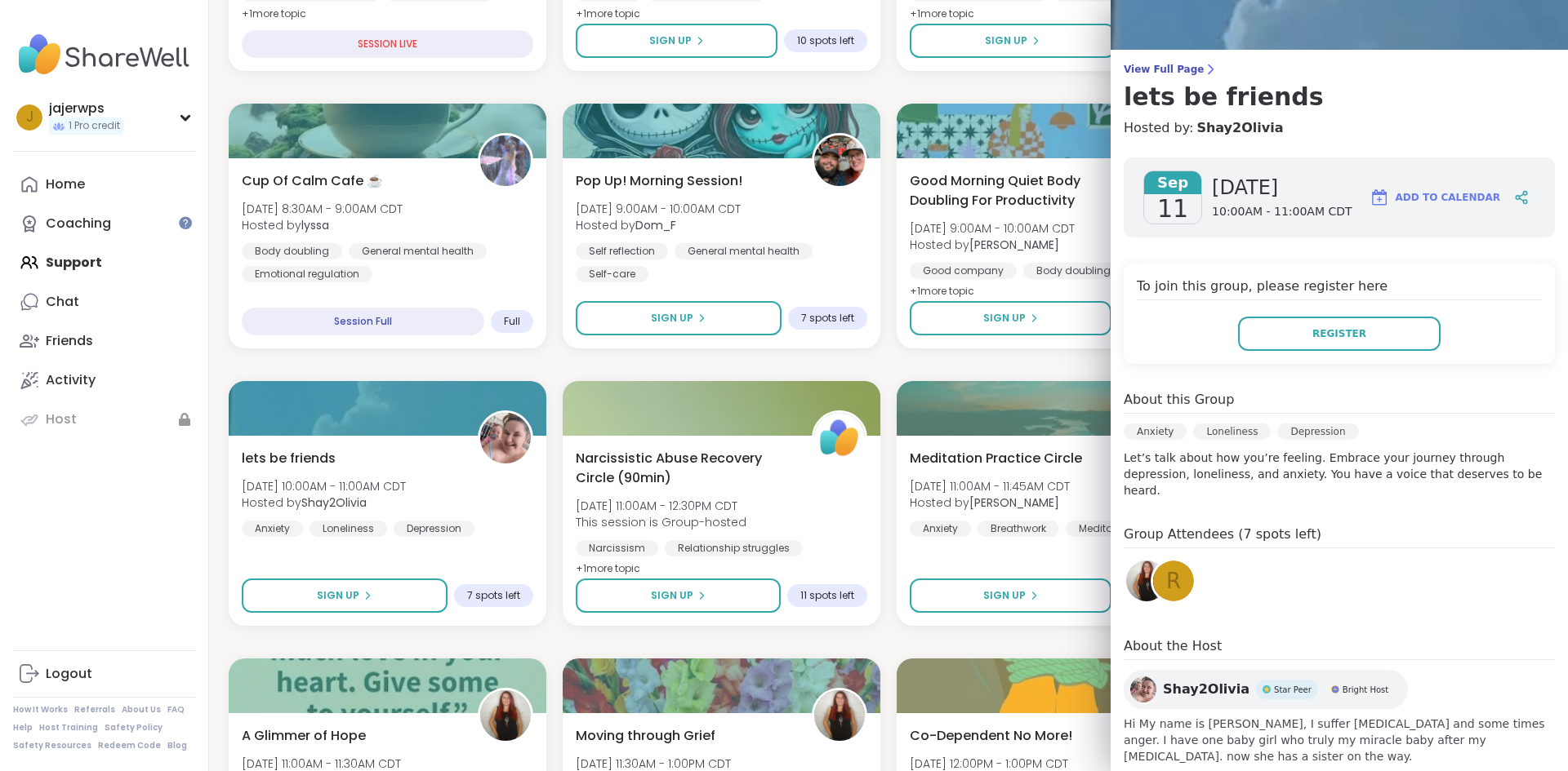
click at [1130, 676] on img at bounding box center [1143, 689] width 26 height 26
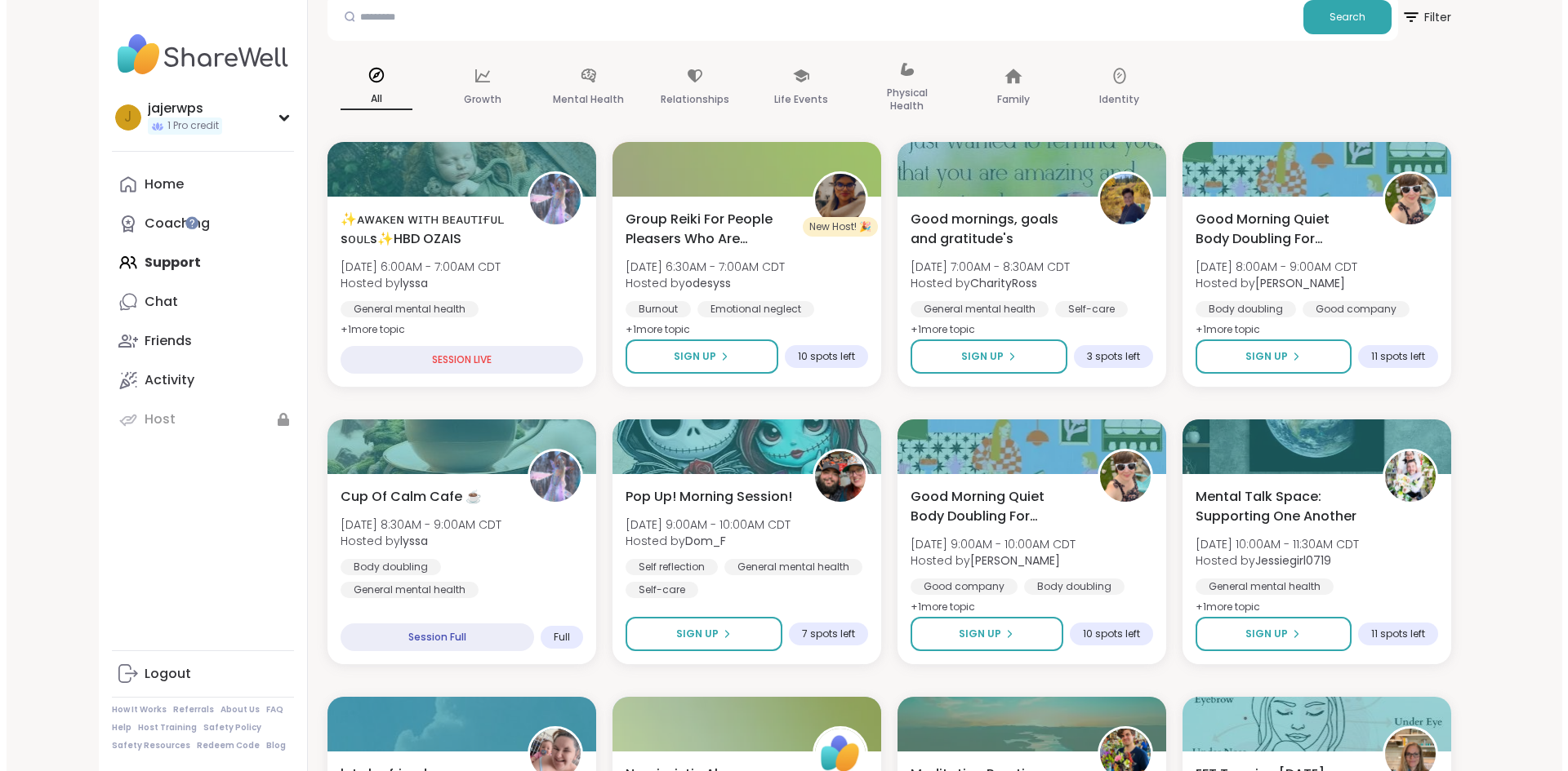
scroll to position [0, 0]
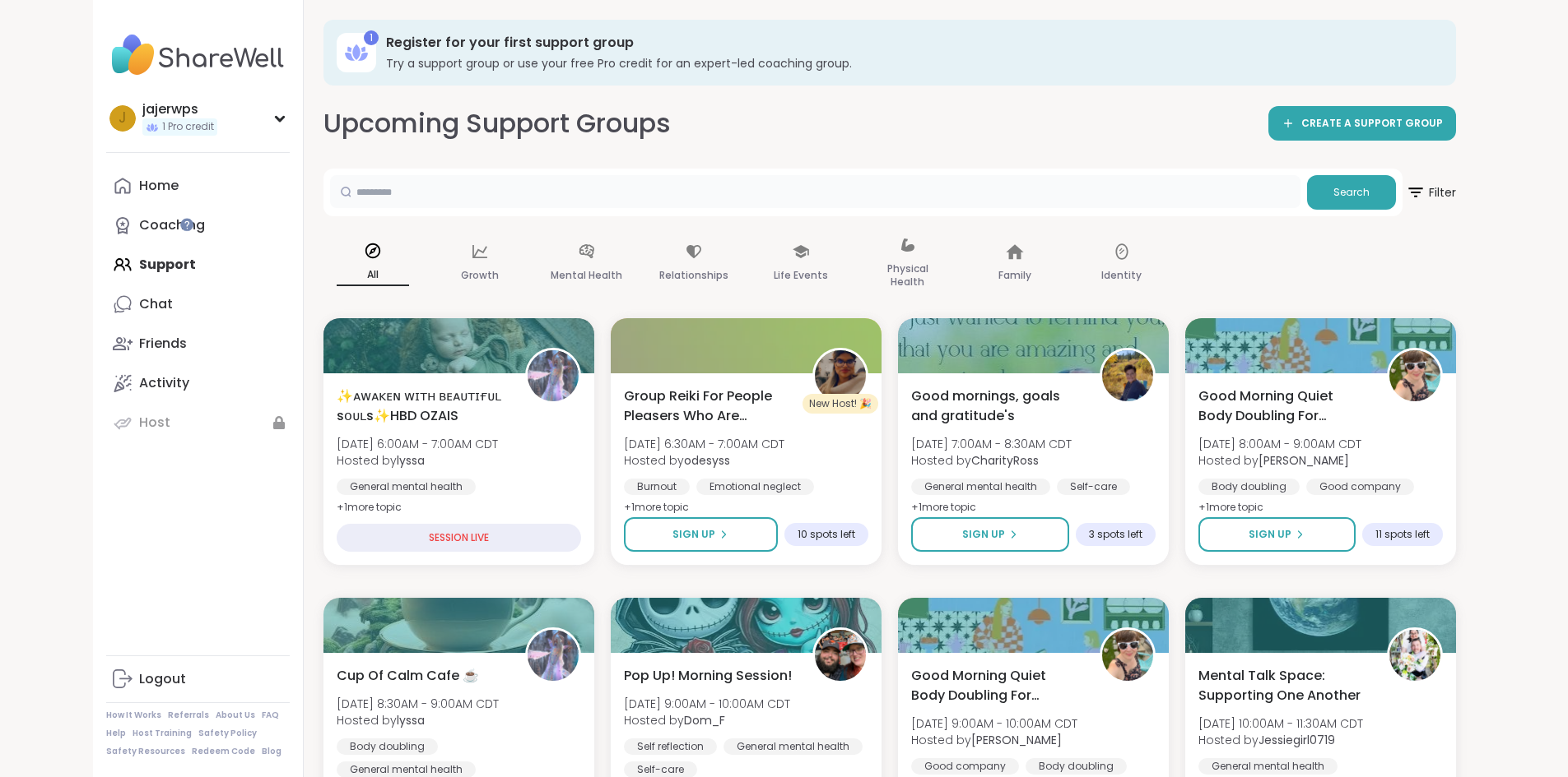
click at [330, 182] on input "text" at bounding box center [815, 191] width 970 height 33
type input "**********"
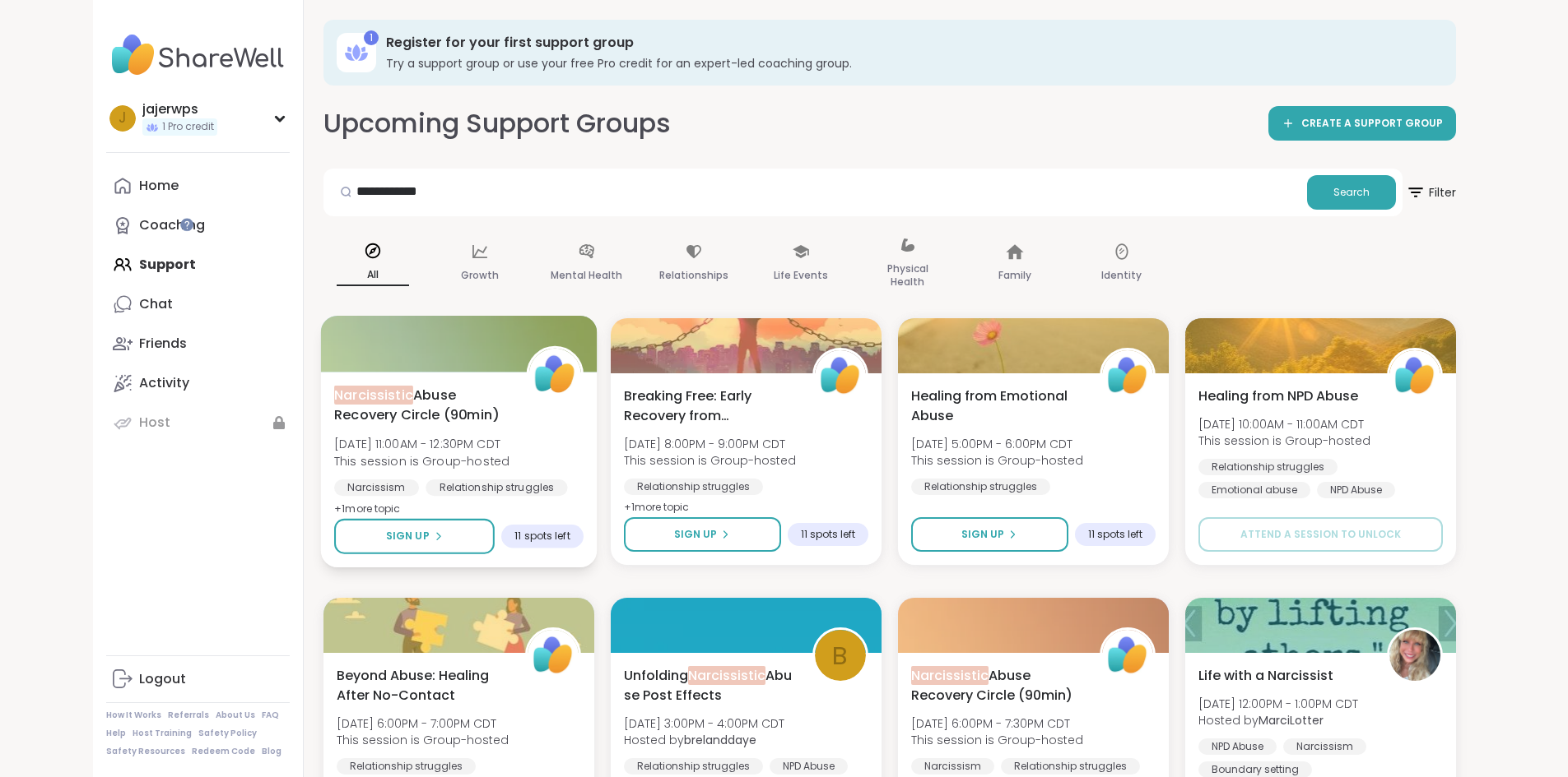
click at [501, 527] on div "11 spots left" at bounding box center [542, 537] width 82 height 24
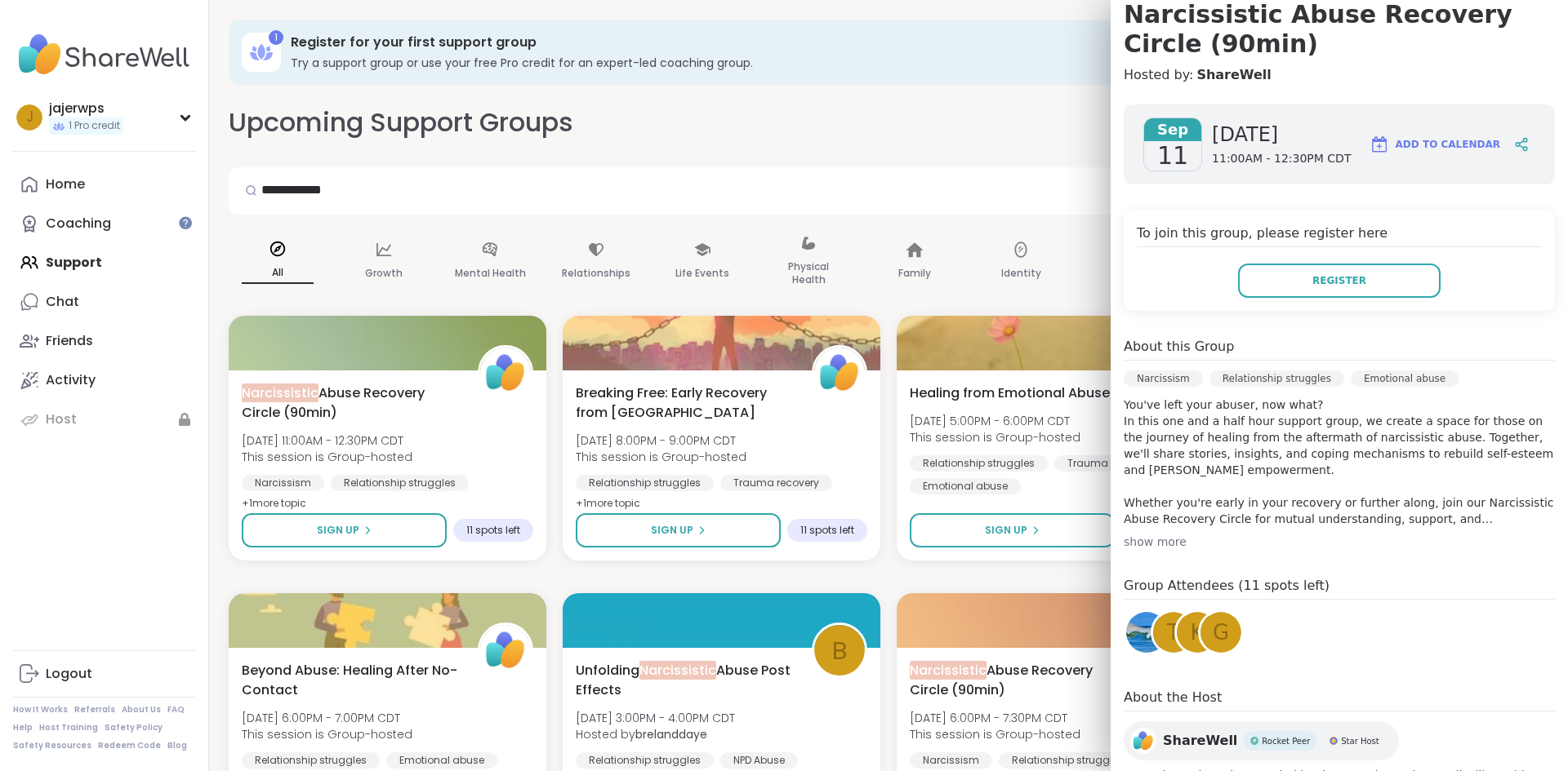
scroll to position [231, 0]
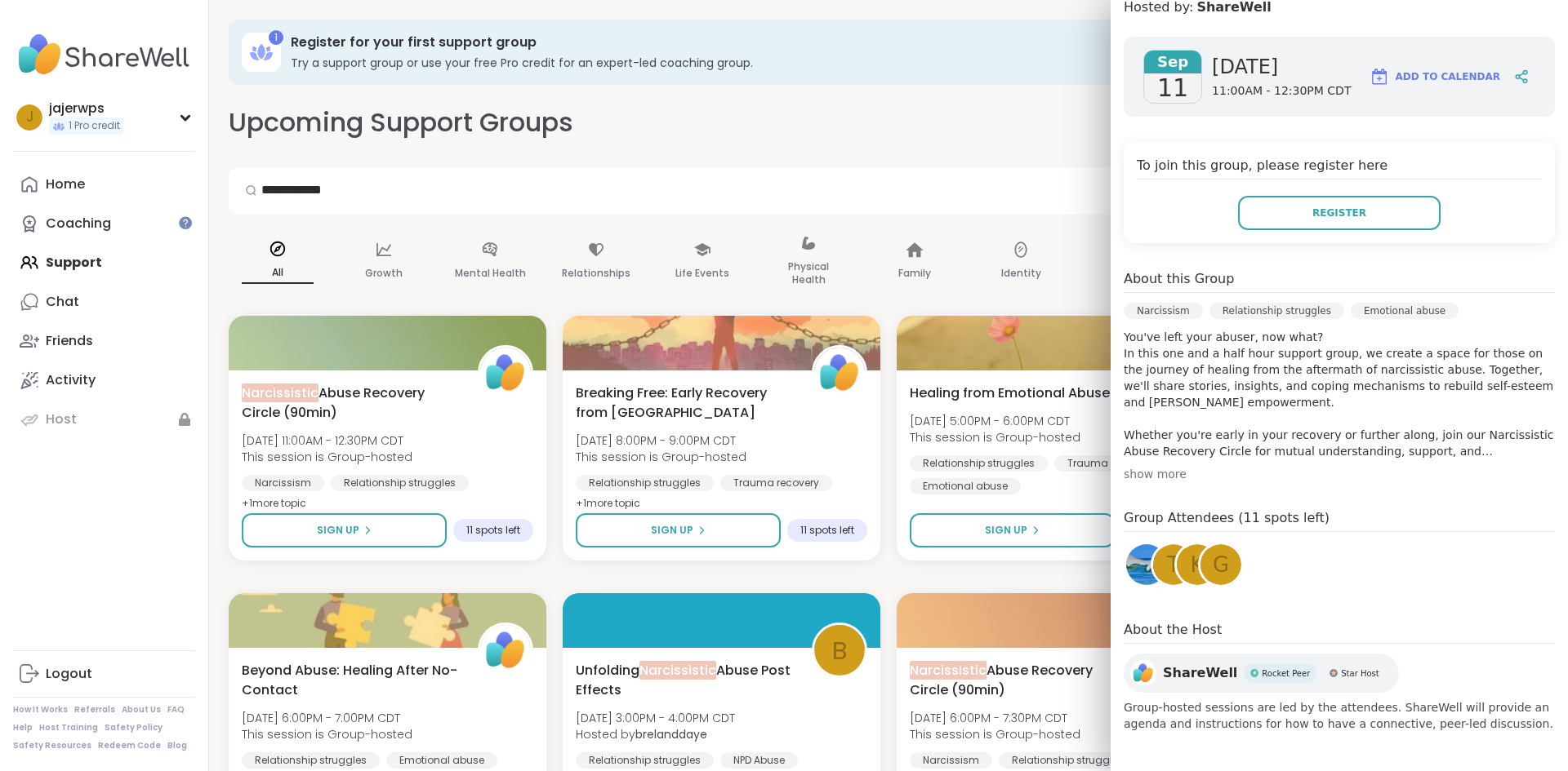
click at [1161, 473] on div "show more" at bounding box center [1339, 474] width 431 height 17
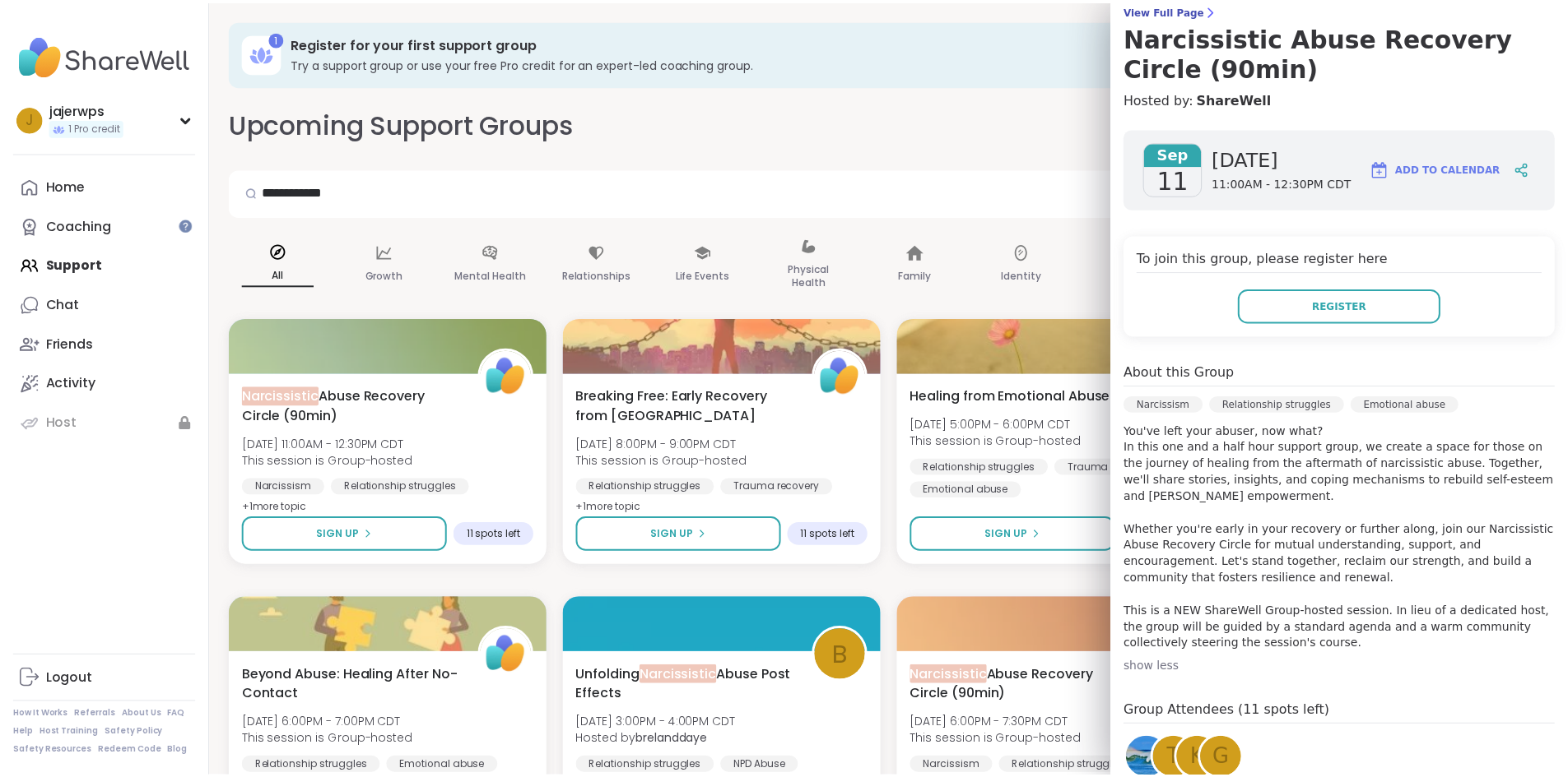
scroll to position [0, 0]
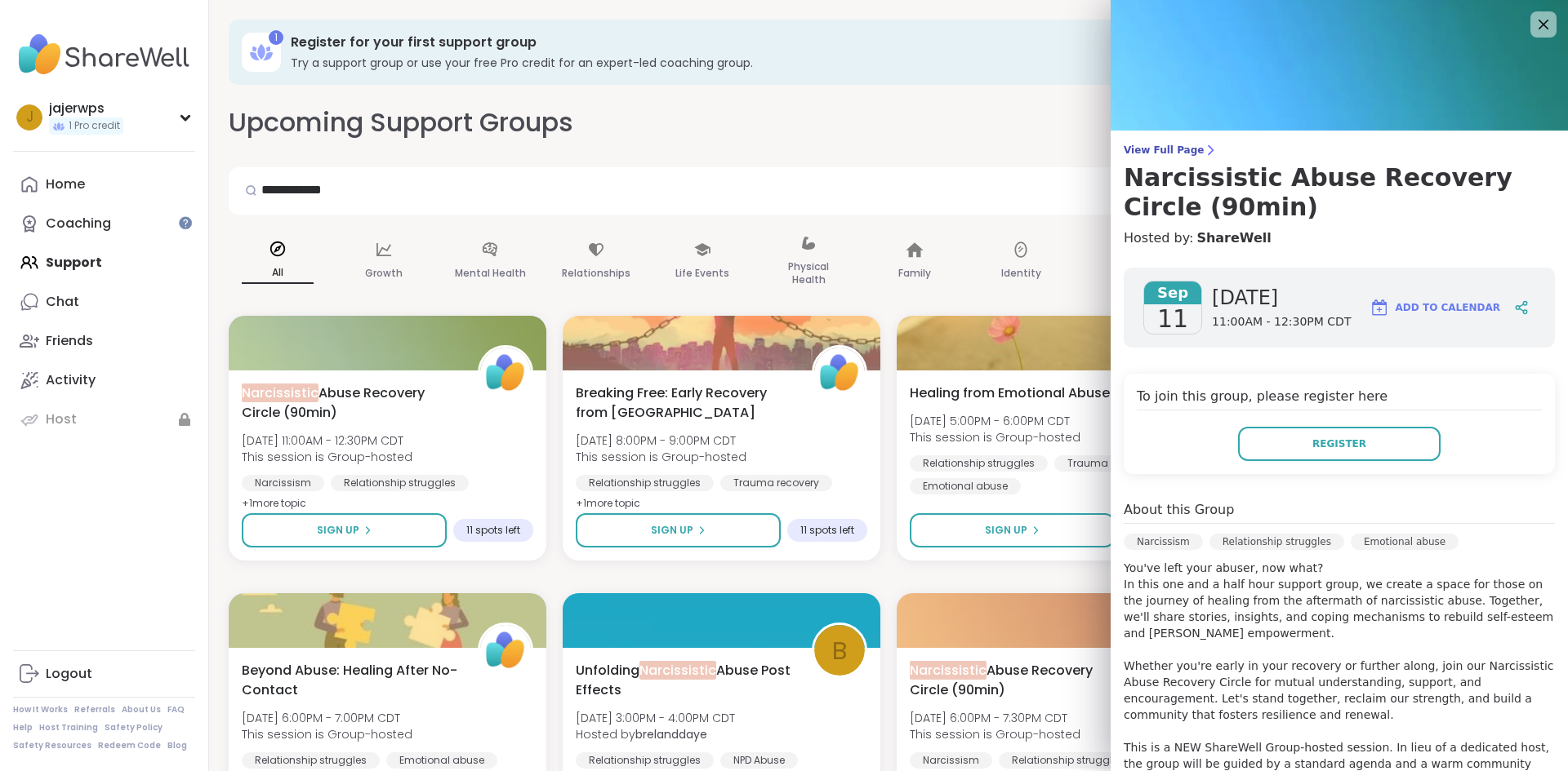
click at [912, 139] on div "Upcoming Support Groups CREATE A SUPPORT GROUP" at bounding box center [888, 123] width 1319 height 37
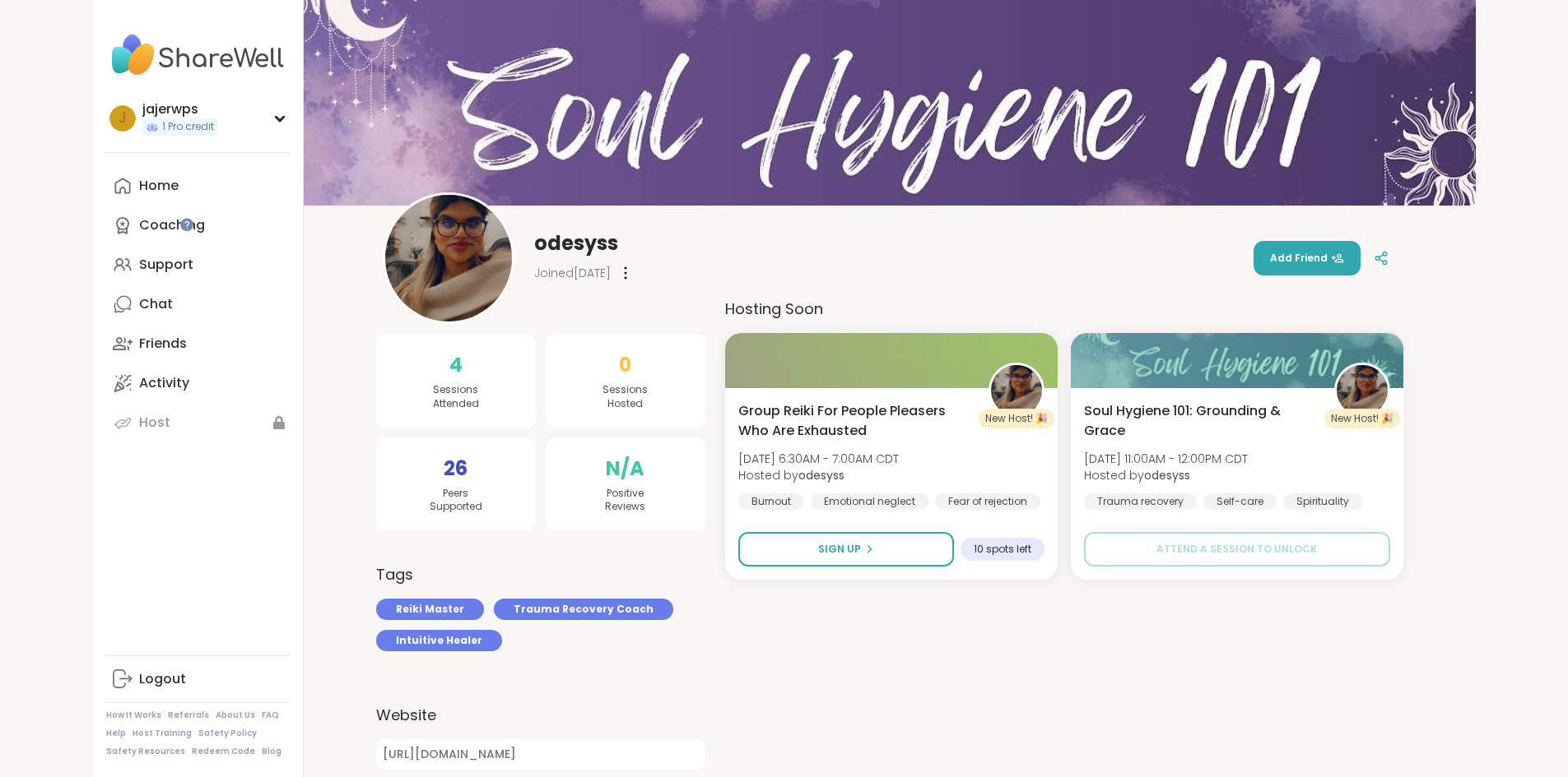
click at [385, 268] on img at bounding box center [449, 259] width 127 height 127
